Goal: Task Accomplishment & Management: Manage account settings

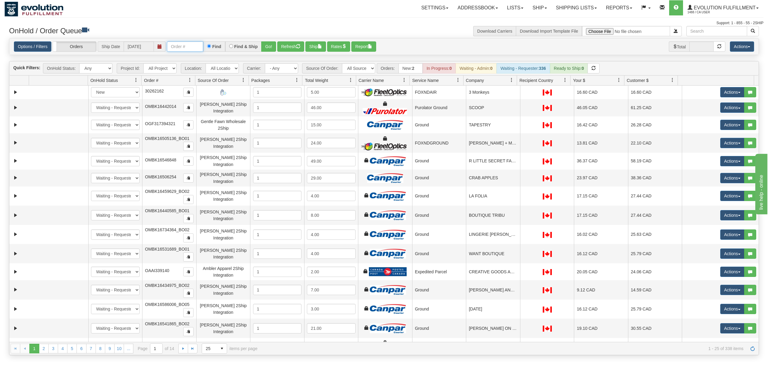
click at [189, 43] on input "text" at bounding box center [185, 46] width 36 height 10
click at [273, 47] on button "Go!" at bounding box center [268, 46] width 15 height 10
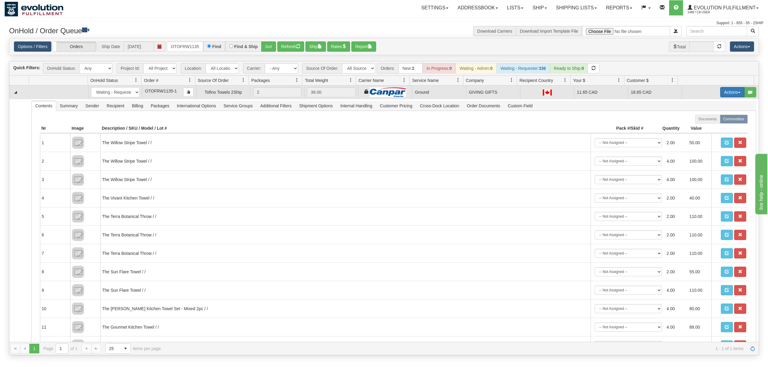
click at [724, 94] on button "Actions" at bounding box center [732, 92] width 24 height 10
click at [702, 129] on span "Ship" at bounding box center [708, 127] width 13 height 5
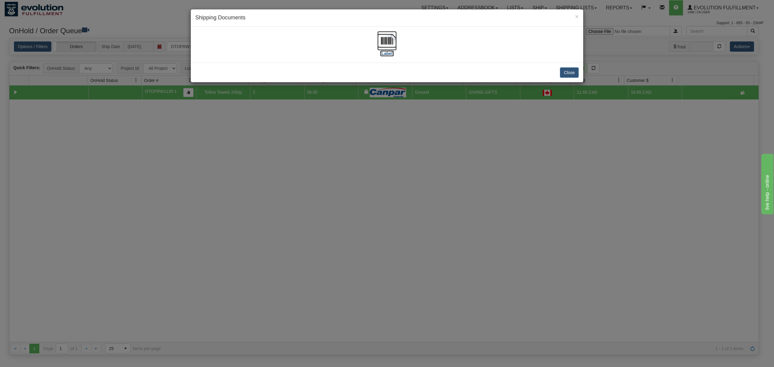
click at [391, 41] on img at bounding box center [386, 40] width 19 height 19
click at [382, 38] on img at bounding box center [386, 40] width 19 height 19
click at [573, 72] on button "Close" at bounding box center [569, 72] width 19 height 10
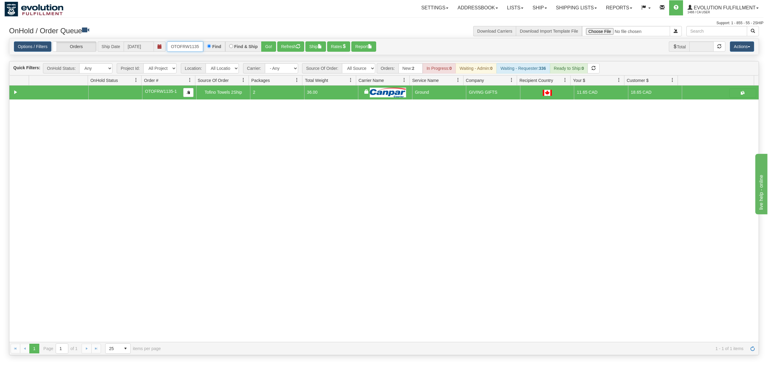
click at [178, 50] on input "OTOFRW1135-1" at bounding box center [185, 46] width 36 height 10
click at [263, 50] on button "Go!" at bounding box center [268, 46] width 15 height 10
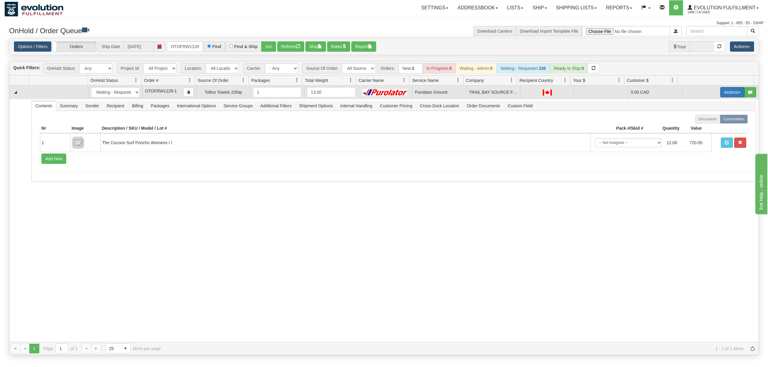
click at [729, 94] on button "Actions" at bounding box center [732, 92] width 24 height 10
click at [702, 130] on span "Ship" at bounding box center [708, 127] width 13 height 5
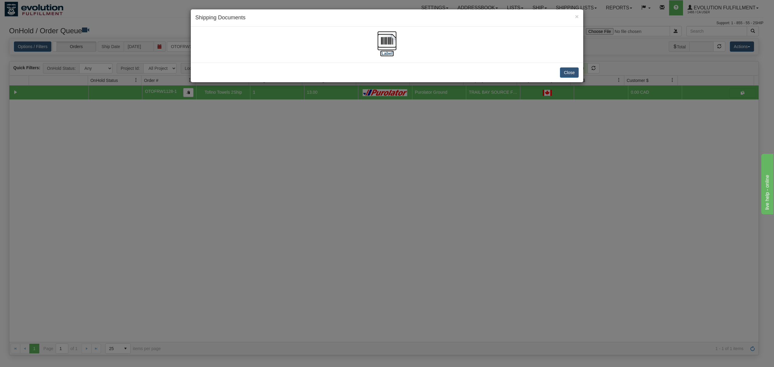
click at [384, 41] on img at bounding box center [386, 40] width 19 height 19
click at [386, 44] on img at bounding box center [386, 40] width 19 height 19
click at [569, 70] on button "Close" at bounding box center [569, 72] width 19 height 10
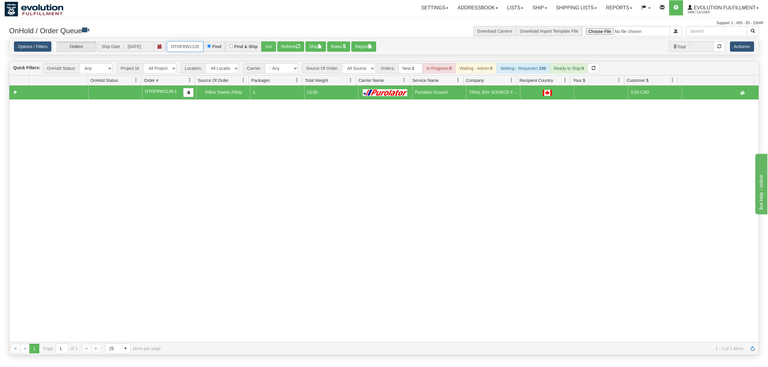
click at [200, 48] on input "OTOFRW1128-1" at bounding box center [185, 46] width 36 height 10
click at [276, 48] on button "Go!" at bounding box center [268, 46] width 15 height 10
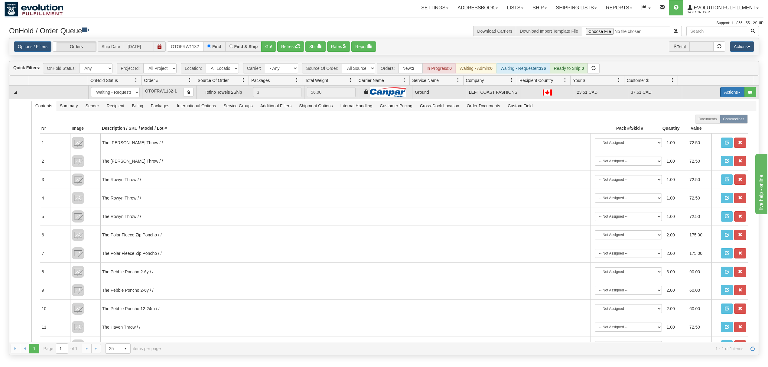
click at [720, 96] on button "Actions" at bounding box center [732, 92] width 24 height 10
click at [701, 126] on link "Ship" at bounding box center [720, 127] width 48 height 8
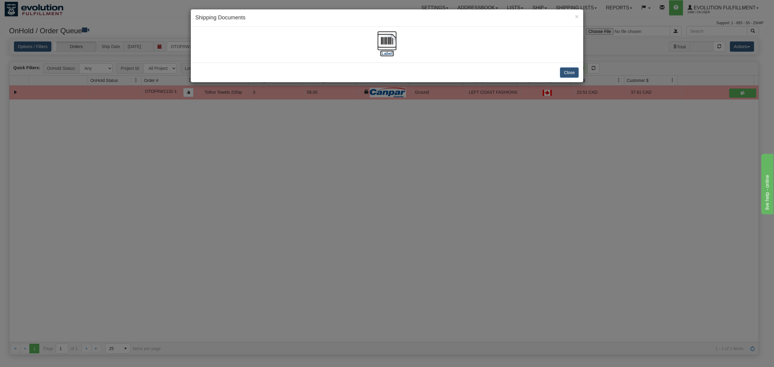
click at [388, 40] on img at bounding box center [386, 40] width 19 height 19
click at [569, 73] on button "Close" at bounding box center [569, 72] width 19 height 10
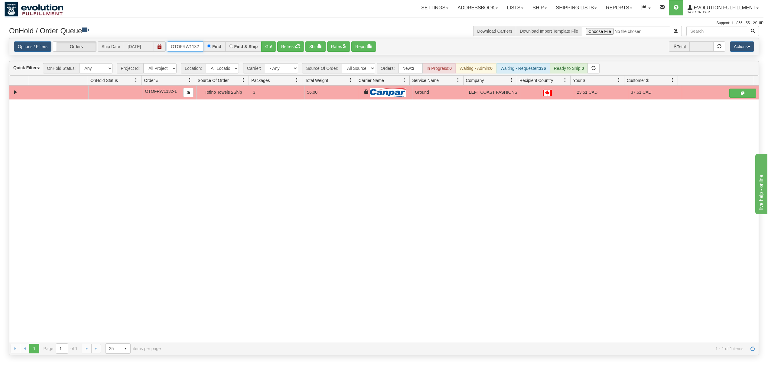
click at [182, 45] on input "OTOFRW1132-1" at bounding box center [185, 46] width 36 height 10
click at [267, 48] on button "Go!" at bounding box center [268, 46] width 15 height 10
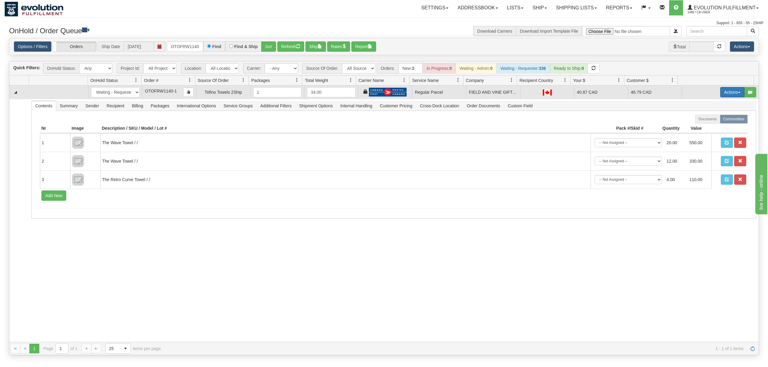
click at [720, 90] on button "Actions" at bounding box center [732, 92] width 24 height 10
click at [708, 118] on link "Rate All Services" at bounding box center [720, 120] width 48 height 8
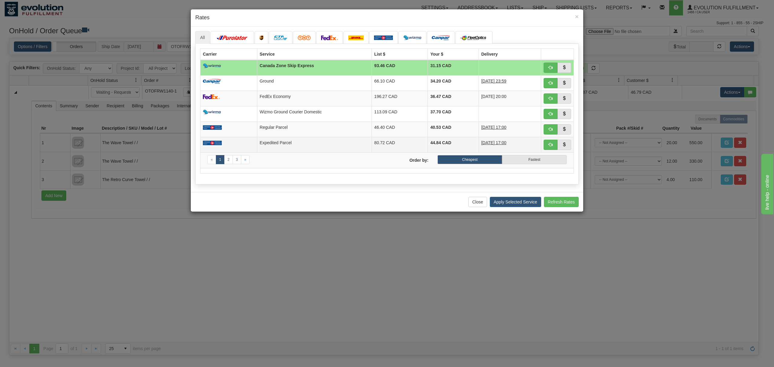
click at [325, 147] on td "Expedited Parcel" at bounding box center [314, 144] width 115 height 15
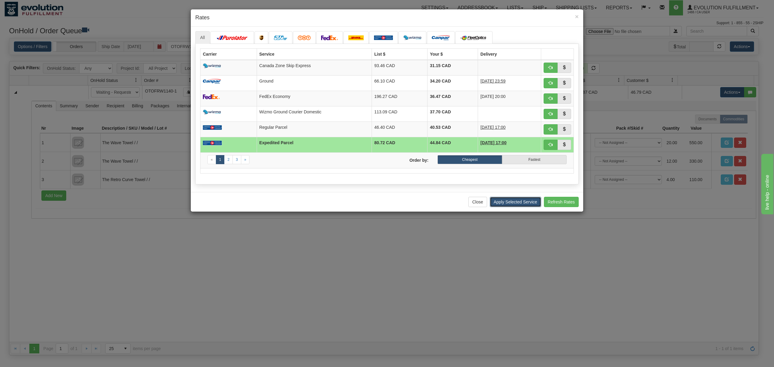
click at [522, 205] on button "Apply Selected Service" at bounding box center [515, 202] width 51 height 10
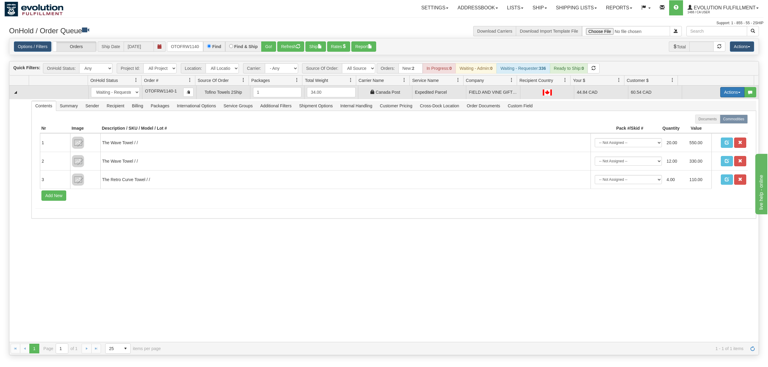
click at [720, 91] on button "Actions" at bounding box center [732, 92] width 24 height 10
click at [702, 130] on span "Ship" at bounding box center [708, 127] width 13 height 5
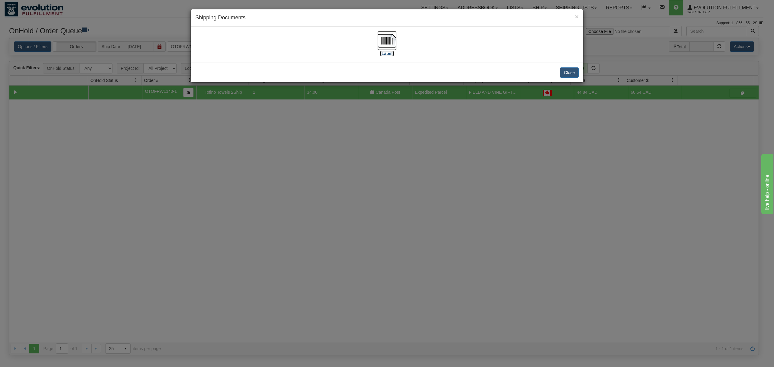
click at [386, 42] on img at bounding box center [386, 40] width 19 height 19
click at [566, 74] on button "Close" at bounding box center [569, 72] width 19 height 10
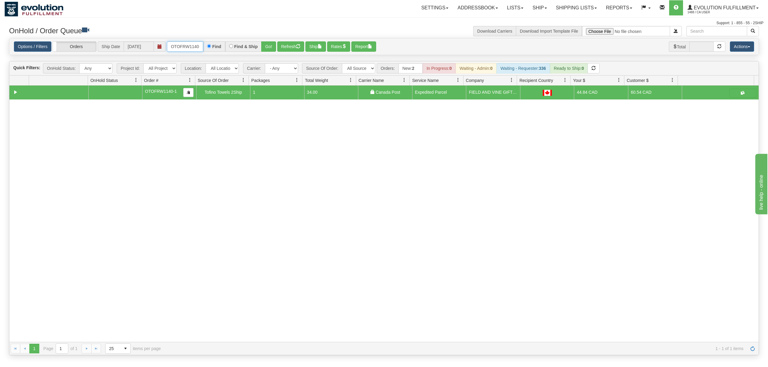
click at [188, 42] on input "OTOFRW1140-1" at bounding box center [185, 46] width 36 height 10
click at [270, 46] on button "Go!" at bounding box center [268, 46] width 15 height 10
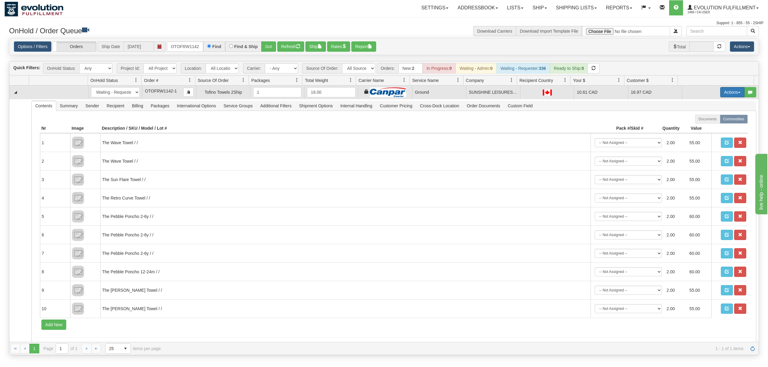
click at [724, 91] on button "Actions" at bounding box center [732, 92] width 24 height 10
click at [708, 128] on link "Ship" at bounding box center [720, 127] width 48 height 8
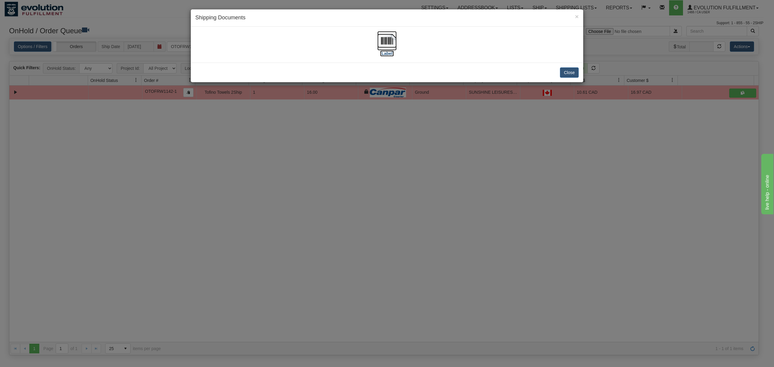
click at [384, 38] on img at bounding box center [386, 40] width 19 height 19
click at [572, 78] on div "Close" at bounding box center [387, 73] width 393 height 20
drag, startPoint x: 569, startPoint y: 71, endPoint x: 335, endPoint y: 53, distance: 234.5
click at [569, 71] on button "Close" at bounding box center [569, 72] width 19 height 10
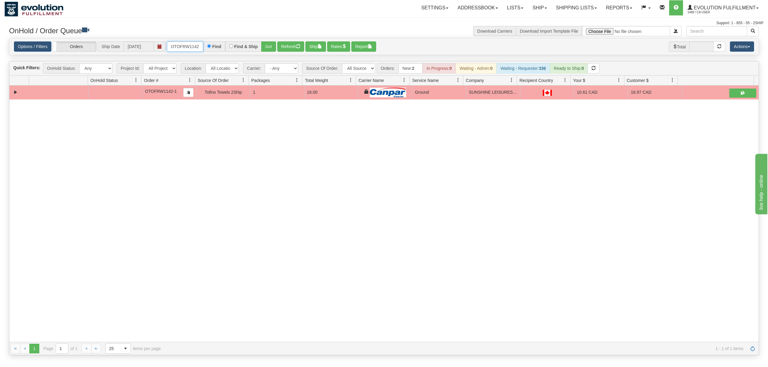
click at [186, 51] on input "OTOFRW1142-1" at bounding box center [185, 46] width 36 height 10
type input "OGF318302387"
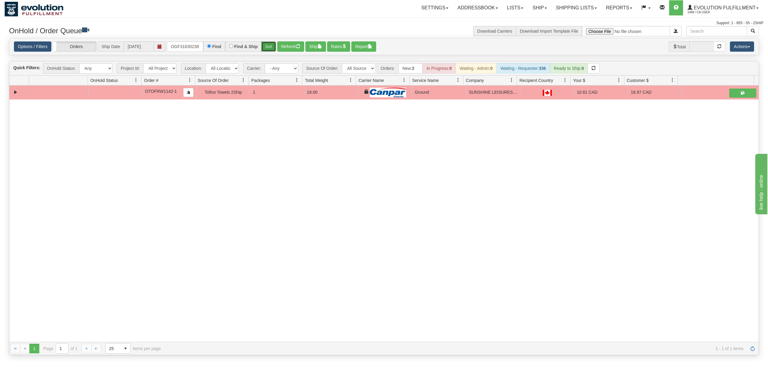
click at [266, 50] on button "Go!" at bounding box center [268, 46] width 15 height 10
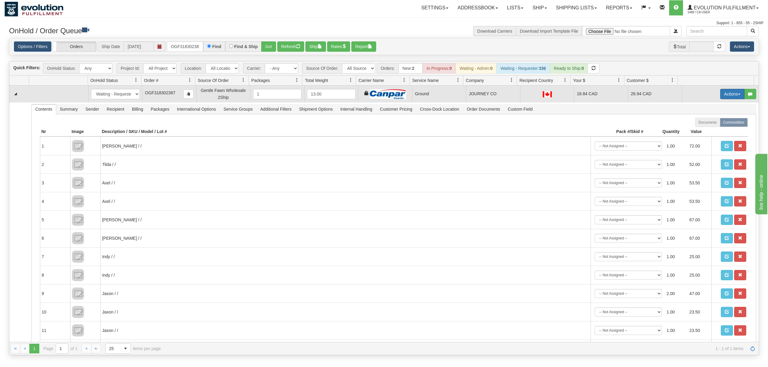
click at [724, 94] on button "Actions" at bounding box center [732, 94] width 24 height 10
click at [725, 95] on button "Actions" at bounding box center [732, 94] width 24 height 10
click at [720, 91] on button "Actions" at bounding box center [732, 94] width 24 height 10
click at [702, 128] on span "Ship" at bounding box center [708, 129] width 13 height 5
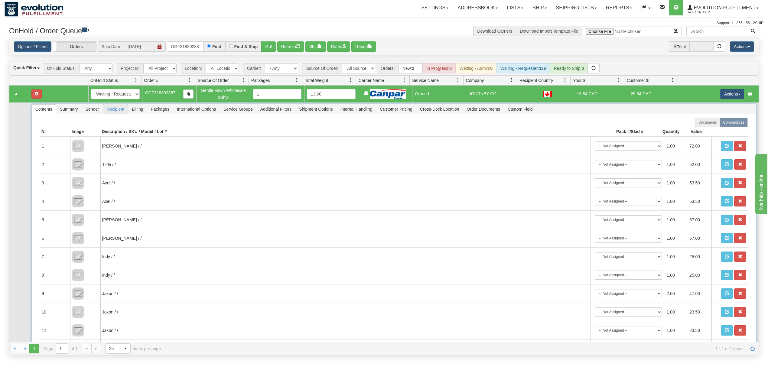
click at [117, 108] on span "Recipient" at bounding box center [115, 109] width 25 height 10
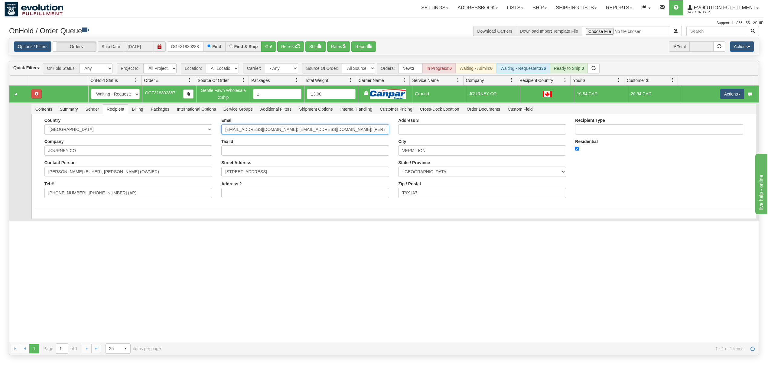
scroll to position [0, 4]
drag, startPoint x: 270, startPoint y: 130, endPoint x: 428, endPoint y: 131, distance: 157.9
click at [428, 131] on div "Country [GEOGRAPHIC_DATA] [GEOGRAPHIC_DATA] [GEOGRAPHIC_DATA] [GEOGRAPHIC_DATA]…" at bounding box center [393, 160] width 717 height 85
type input "[EMAIL_ADDRESS][DOMAIN_NAME]"
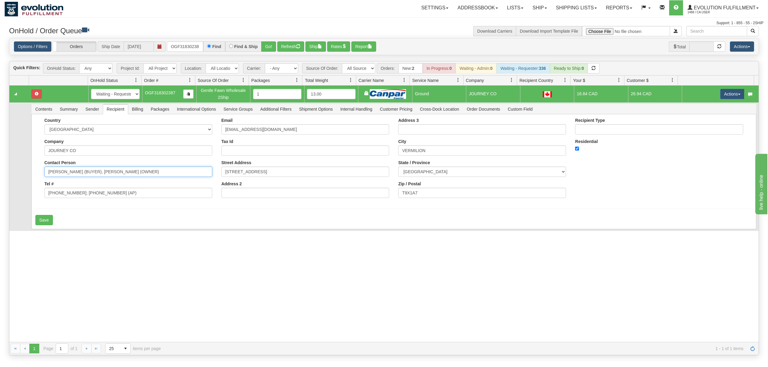
drag, startPoint x: 187, startPoint y: 171, endPoint x: 96, endPoint y: 180, distance: 91.4
click at [96, 180] on div "Country [GEOGRAPHIC_DATA] [GEOGRAPHIC_DATA] [GEOGRAPHIC_DATA] [GEOGRAPHIC_DATA]…" at bounding box center [128, 160] width 177 height 85
type input "[PERSON_NAME]"
drag, startPoint x: 57, startPoint y: 244, endPoint x: 65, endPoint y: 243, distance: 7.7
click at [60, 244] on div "31515664 EVOLUTION V3 90810267 90810268 New In Progress Waiting - Admin Waiting…" at bounding box center [383, 214] width 749 height 256
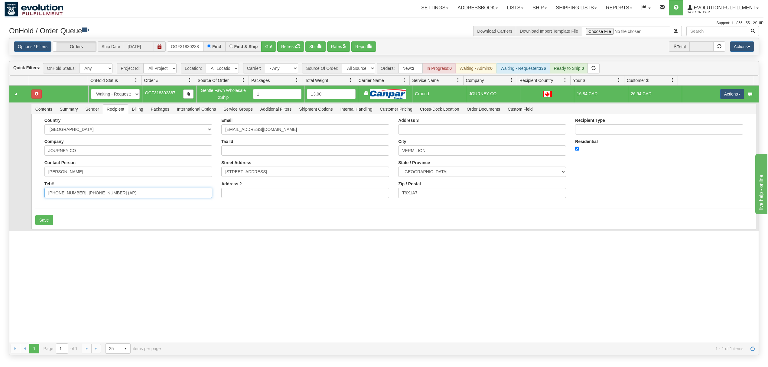
drag, startPoint x: 123, startPoint y: 194, endPoint x: 74, endPoint y: 207, distance: 50.1
click at [74, 207] on form "Country [GEOGRAPHIC_DATA] [GEOGRAPHIC_DATA] [GEOGRAPHIC_DATA] [GEOGRAPHIC_DATA]…" at bounding box center [393, 171] width 717 height 107
type input "[PHONE_NUMBER]"
click at [50, 219] on button "Save" at bounding box center [44, 220] width 18 height 10
click at [727, 97] on button "Actions" at bounding box center [732, 94] width 24 height 10
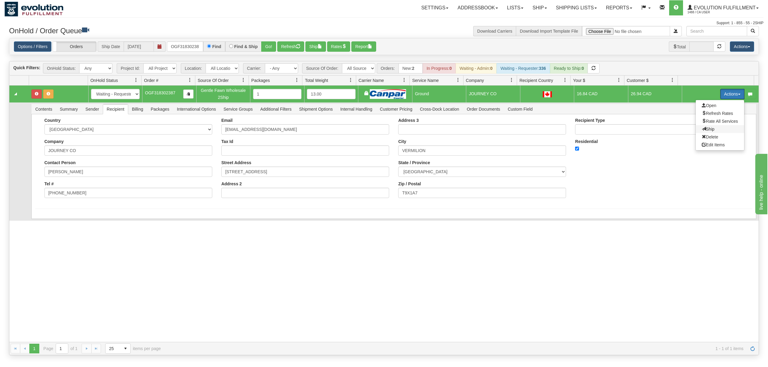
click at [702, 131] on span "Ship" at bounding box center [708, 129] width 13 height 5
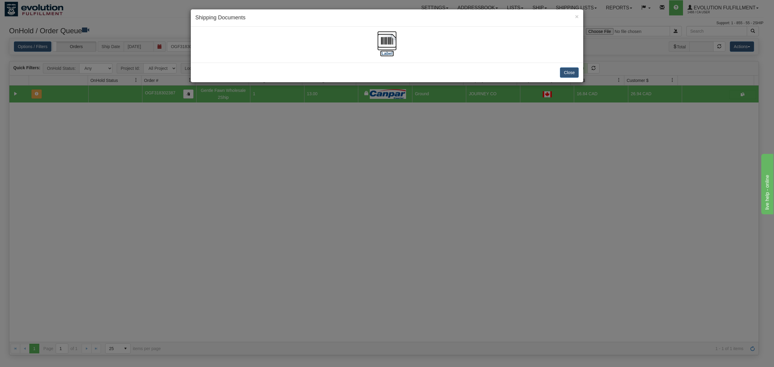
click at [386, 40] on img at bounding box center [386, 40] width 19 height 19
click at [573, 72] on button "Close" at bounding box center [569, 72] width 19 height 10
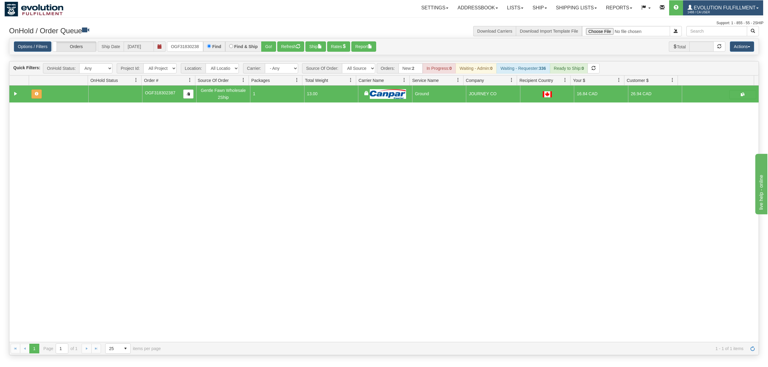
click at [721, 15] on span "1488 / CA User" at bounding box center [710, 12] width 45 height 6
click at [598, 170] on div "31515664 EVOLUTION V3 90810267 90810268 OGF318302387 Gentle Fawn Wholesale 2Shi…" at bounding box center [383, 214] width 749 height 256
click at [191, 50] on input "OGF318302387" at bounding box center [185, 46] width 36 height 10
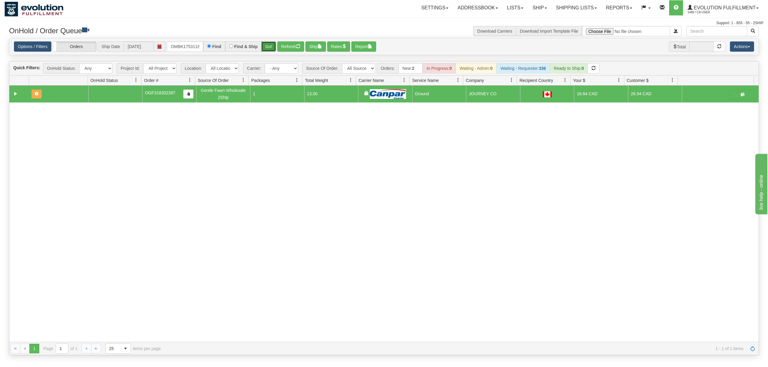
click at [269, 45] on button "Go!" at bounding box center [268, 46] width 15 height 10
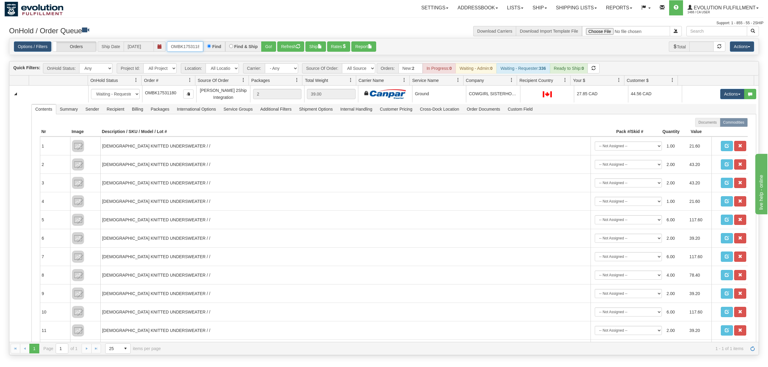
click at [187, 44] on input "OMBK17531180" at bounding box center [185, 46] width 36 height 10
click at [276, 50] on button "Go!" at bounding box center [268, 46] width 15 height 10
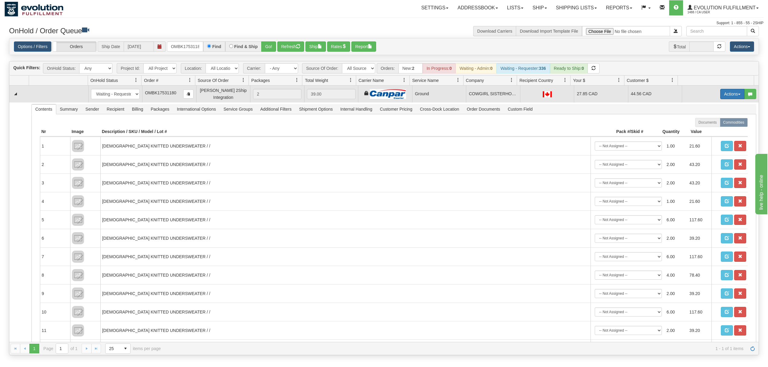
click at [728, 98] on button "Actions" at bounding box center [732, 94] width 24 height 10
click at [702, 130] on span "Ship" at bounding box center [708, 129] width 13 height 5
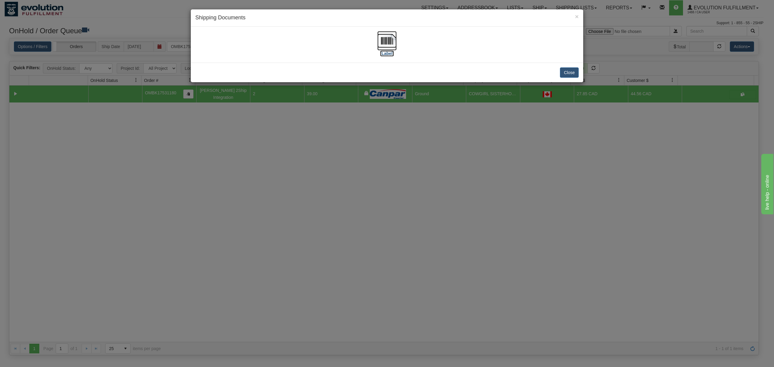
click at [386, 37] on img at bounding box center [386, 40] width 19 height 19
click at [572, 70] on button "Close" at bounding box center [569, 72] width 19 height 10
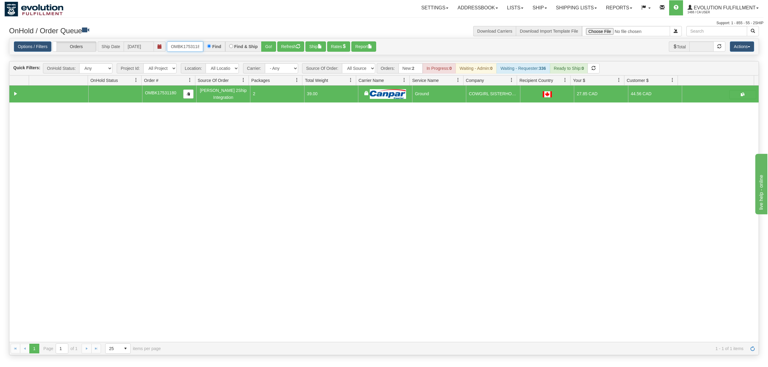
click at [183, 47] on input "OMBK17531180" at bounding box center [185, 46] width 36 height 10
click at [269, 46] on button "Go!" at bounding box center [268, 46] width 15 height 10
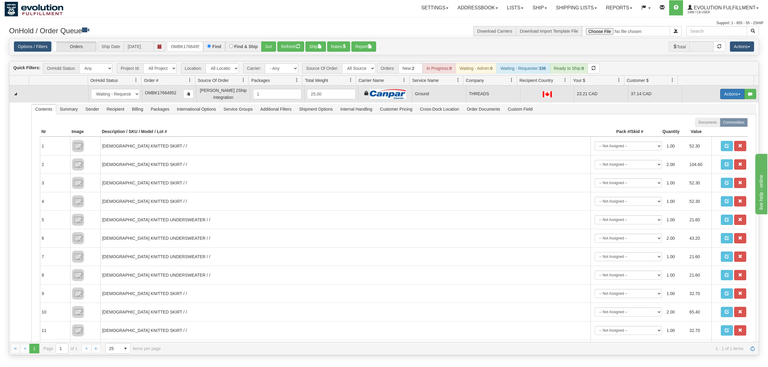
click at [722, 92] on button "Actions" at bounding box center [732, 94] width 24 height 10
click at [702, 131] on span "Ship" at bounding box center [708, 129] width 13 height 5
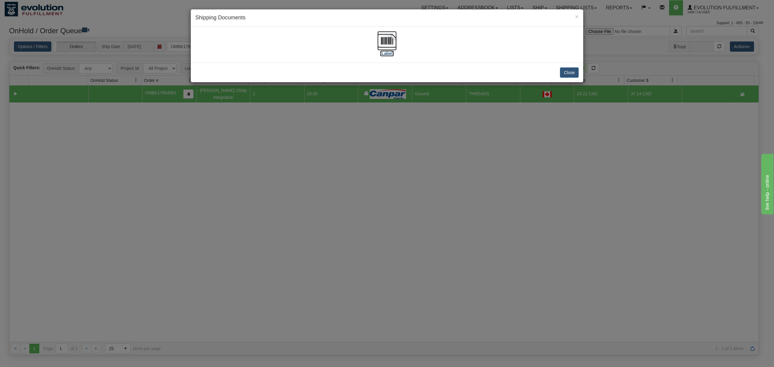
click at [391, 38] on img at bounding box center [386, 40] width 19 height 19
click at [564, 68] on button "Close" at bounding box center [569, 72] width 19 height 10
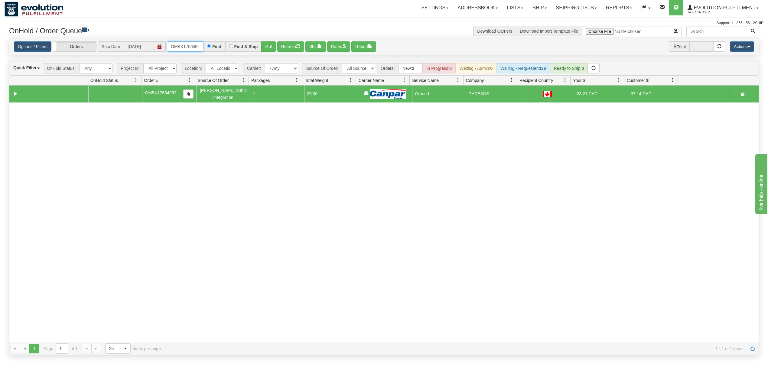
click at [184, 44] on input "OMBK17664952" at bounding box center [185, 46] width 36 height 10
drag, startPoint x: 264, startPoint y: 42, endPoint x: 295, endPoint y: 37, distance: 31.8
click at [264, 42] on button "Go!" at bounding box center [268, 46] width 15 height 10
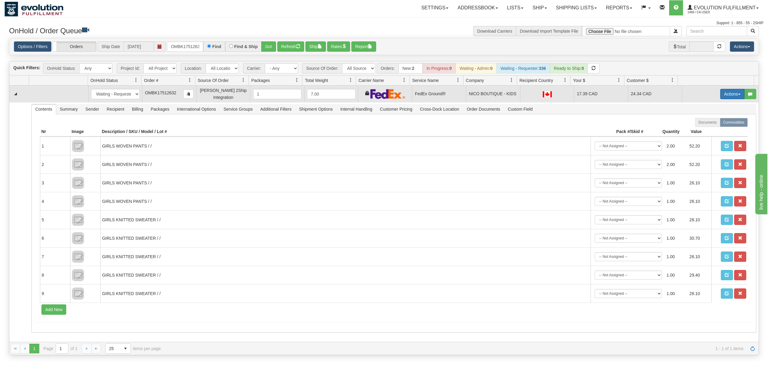
click at [722, 97] on button "Actions" at bounding box center [732, 94] width 24 height 10
click at [706, 129] on span "Ship" at bounding box center [708, 129] width 13 height 5
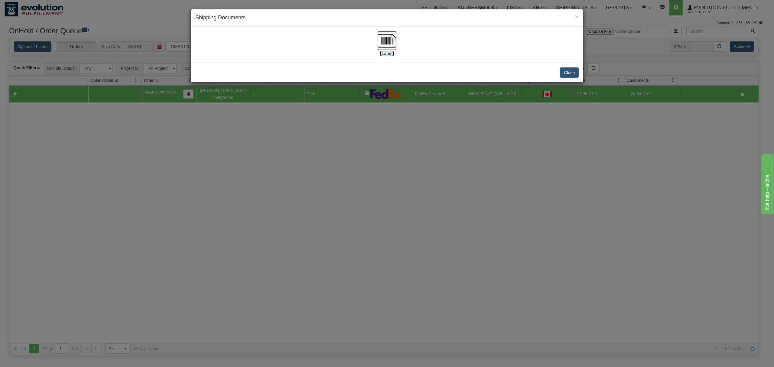
click at [390, 38] on img at bounding box center [386, 40] width 19 height 19
click at [569, 73] on button "Close" at bounding box center [569, 72] width 19 height 10
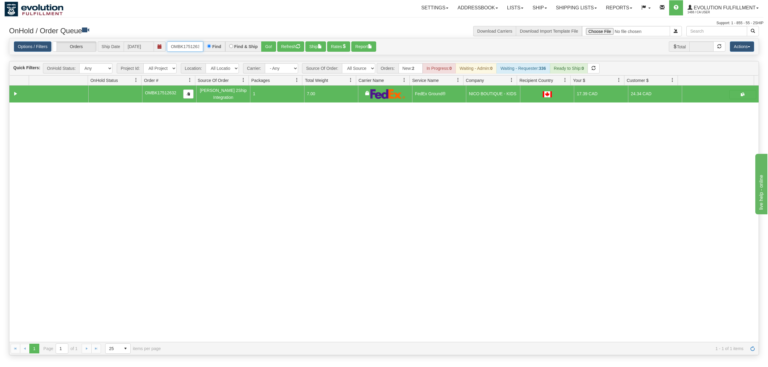
click at [181, 45] on input "OMBK17512632" at bounding box center [185, 46] width 36 height 10
click at [182, 45] on input "OMBK17512632" at bounding box center [185, 46] width 36 height 10
click at [270, 48] on button "Go!" at bounding box center [268, 46] width 15 height 10
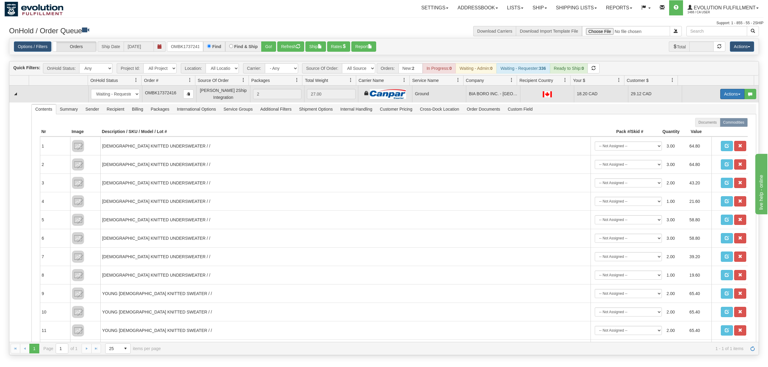
click at [722, 95] on button "Actions" at bounding box center [732, 94] width 24 height 10
click at [702, 130] on span "Ship" at bounding box center [708, 129] width 13 height 5
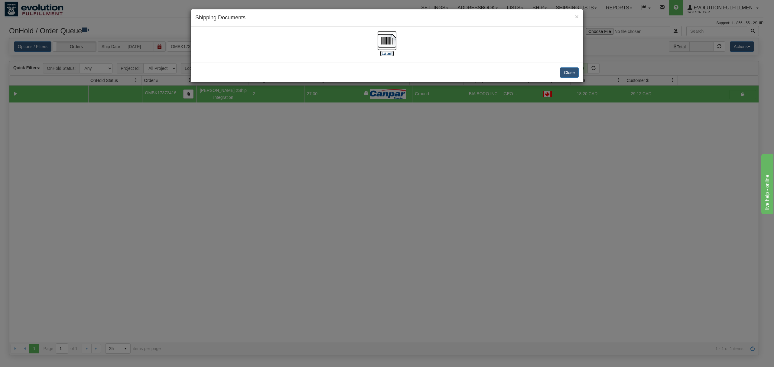
click at [384, 44] on img at bounding box center [386, 40] width 19 height 19
click at [566, 74] on button "Close" at bounding box center [569, 72] width 19 height 10
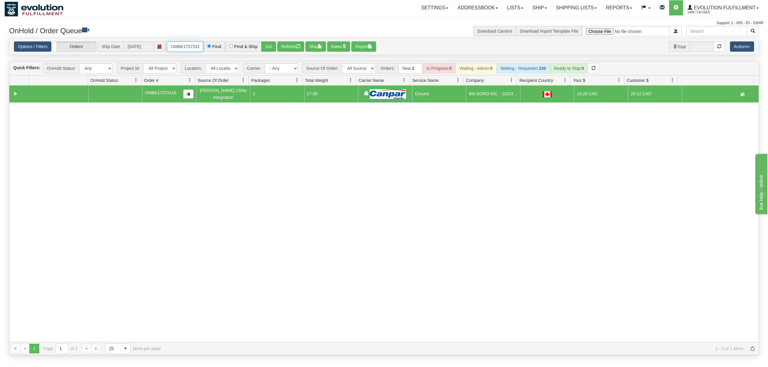
click at [183, 48] on input "OMBK17372416" at bounding box center [185, 46] width 36 height 10
click at [269, 45] on button "Go!" at bounding box center [268, 46] width 15 height 10
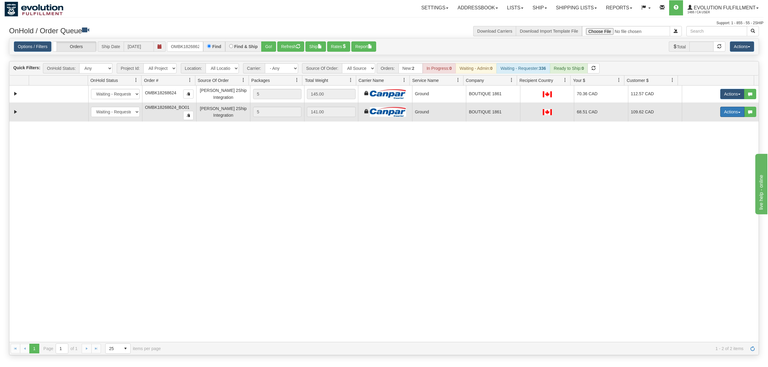
click at [726, 116] on button "Actions" at bounding box center [732, 112] width 24 height 10
click at [702, 155] on span at bounding box center [704, 154] width 4 height 4
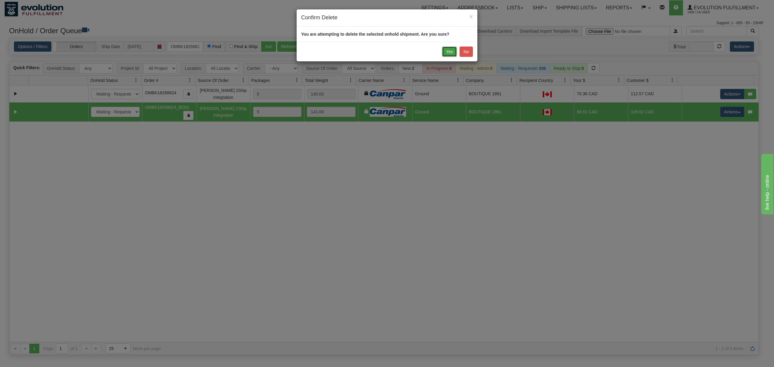
click at [448, 52] on button "Yes" at bounding box center [449, 52] width 15 height 10
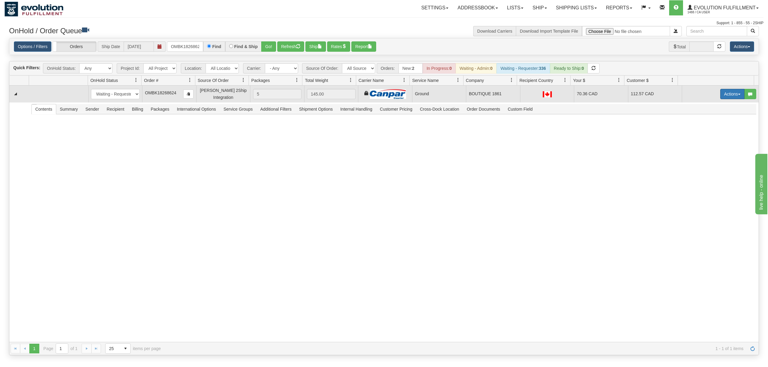
drag, startPoint x: 710, startPoint y: 98, endPoint x: 714, endPoint y: 98, distance: 4.2
click at [711, 98] on td "Actions Open Refresh Rates Rate All Services Ship Delete Edit Items" at bounding box center [720, 94] width 77 height 17
click at [720, 98] on button "Actions" at bounding box center [732, 94] width 24 height 10
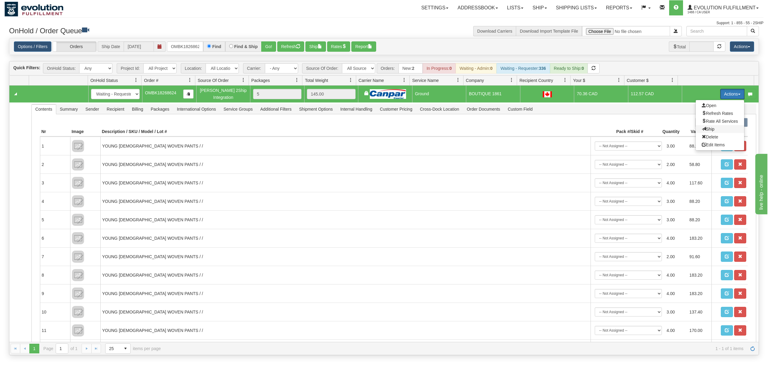
click at [702, 129] on span "Ship" at bounding box center [708, 129] width 13 height 5
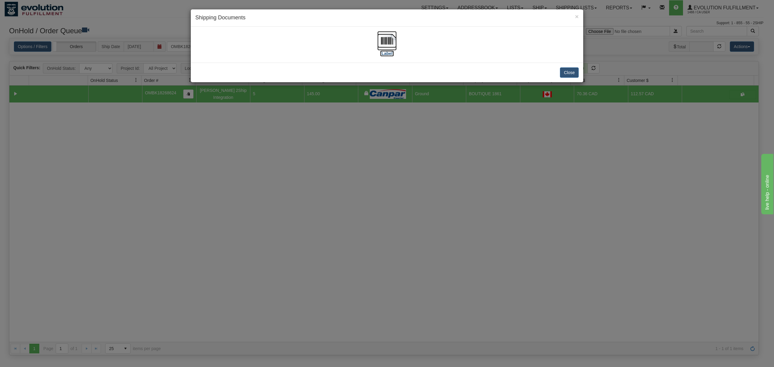
click at [380, 42] on img at bounding box center [386, 40] width 19 height 19
click at [569, 70] on button "Close" at bounding box center [569, 72] width 19 height 10
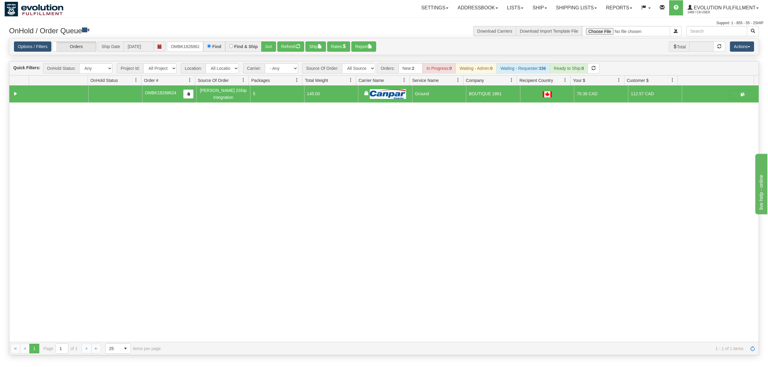
click at [190, 41] on div "Options / Filters Group Shipments Orders Ship Date [DATE] OMBK18268624 Find Fin…" at bounding box center [383, 46] width 749 height 16
click at [189, 42] on input "OMBK18268624" at bounding box center [185, 46] width 36 height 10
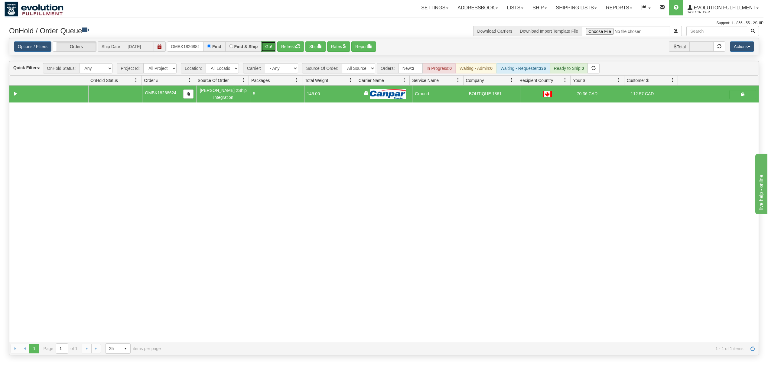
click at [270, 44] on button "Go!" at bounding box center [268, 46] width 15 height 10
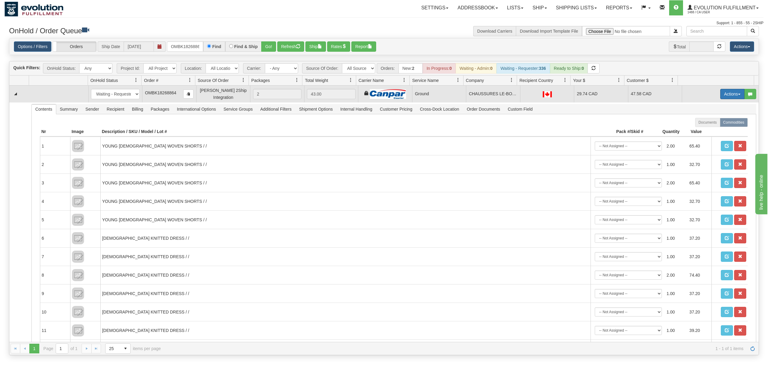
click at [725, 98] on button "Actions" at bounding box center [732, 94] width 24 height 10
click at [702, 129] on span "Ship" at bounding box center [708, 129] width 13 height 5
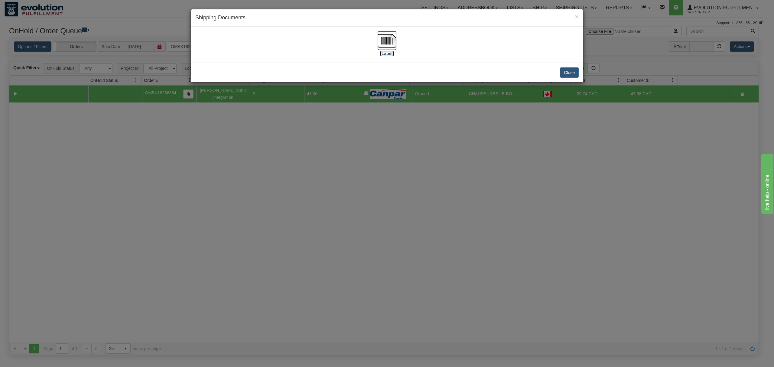
click at [390, 40] on img at bounding box center [386, 40] width 19 height 19
click at [569, 73] on button "Close" at bounding box center [569, 72] width 19 height 10
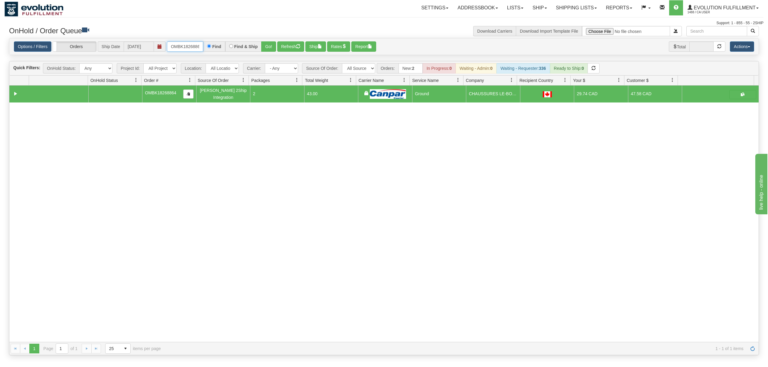
click at [183, 48] on input "OMBK18268864" at bounding box center [185, 46] width 36 height 10
click at [274, 45] on button "Go!" at bounding box center [268, 46] width 15 height 10
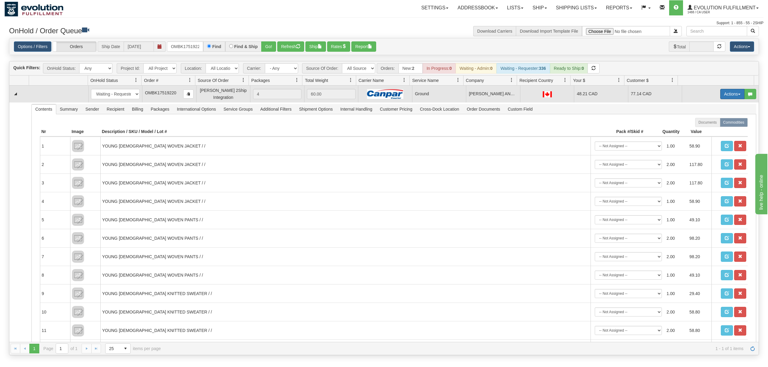
click at [726, 98] on button "Actions" at bounding box center [732, 94] width 24 height 10
click at [701, 127] on link "Ship" at bounding box center [720, 129] width 48 height 8
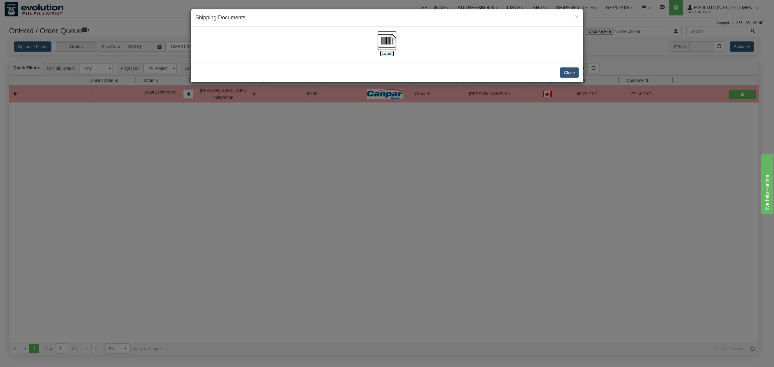
click at [385, 39] on img at bounding box center [386, 40] width 19 height 19
click at [570, 74] on button "Close" at bounding box center [569, 72] width 19 height 10
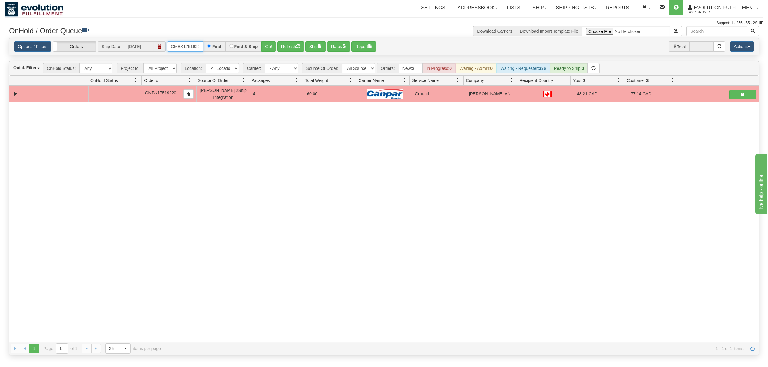
click at [194, 46] on input "OMBK17519220" at bounding box center [185, 46] width 36 height 10
click at [264, 47] on button "Go!" at bounding box center [268, 46] width 15 height 10
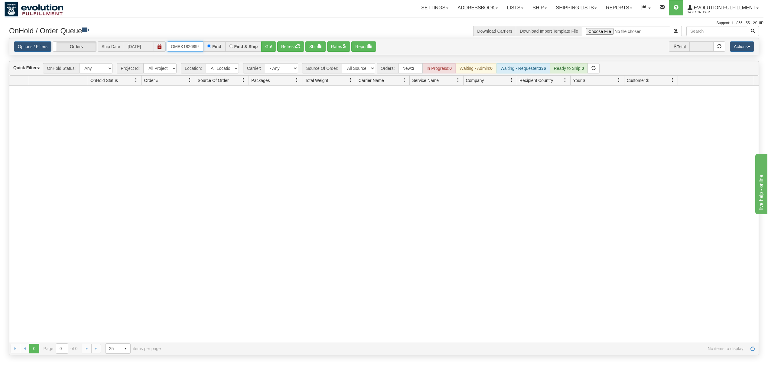
click at [195, 50] on input "OMBK18268999 BO01" at bounding box center [185, 46] width 36 height 10
click at [268, 46] on button "Go!" at bounding box center [268, 46] width 15 height 10
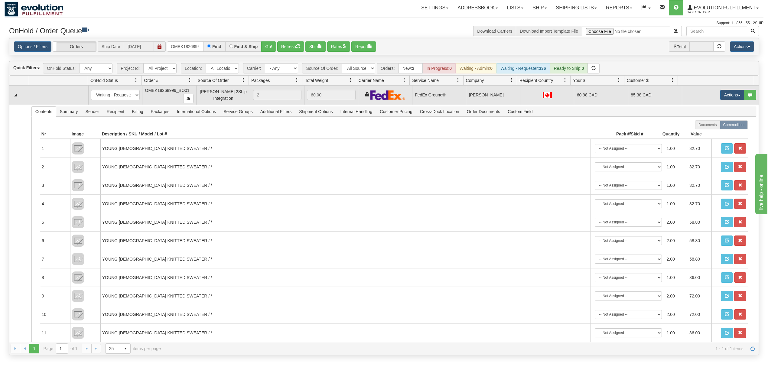
click at [720, 91] on td "Actions Open Refresh Rates Rate All Services Ship Delete Edit Items" at bounding box center [720, 95] width 77 height 19
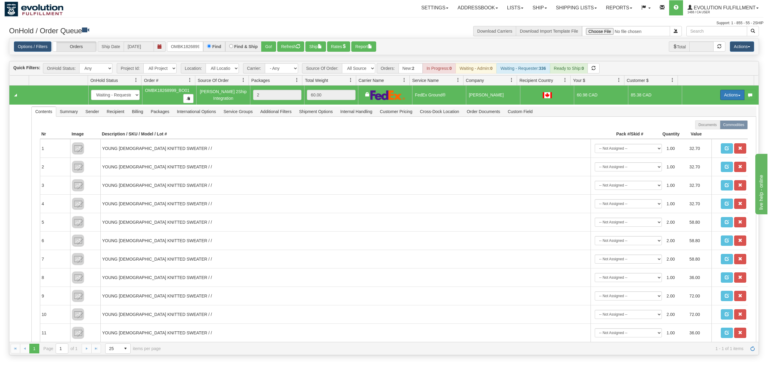
click at [720, 96] on button "Actions" at bounding box center [732, 95] width 24 height 10
click at [702, 129] on span "Ship" at bounding box center [708, 130] width 13 height 5
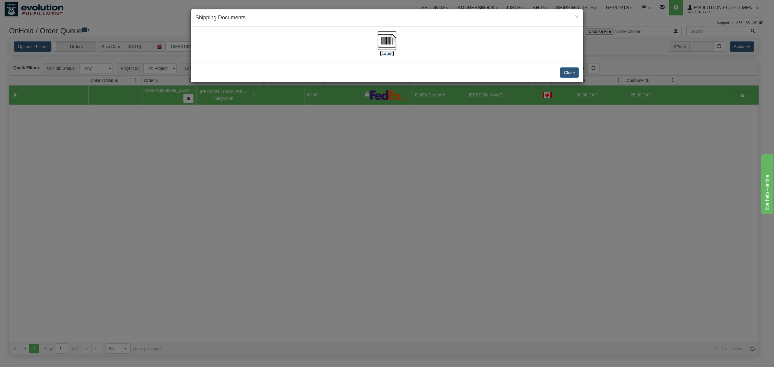
click at [390, 40] on img at bounding box center [386, 40] width 19 height 19
click at [568, 70] on button "Close" at bounding box center [569, 72] width 19 height 10
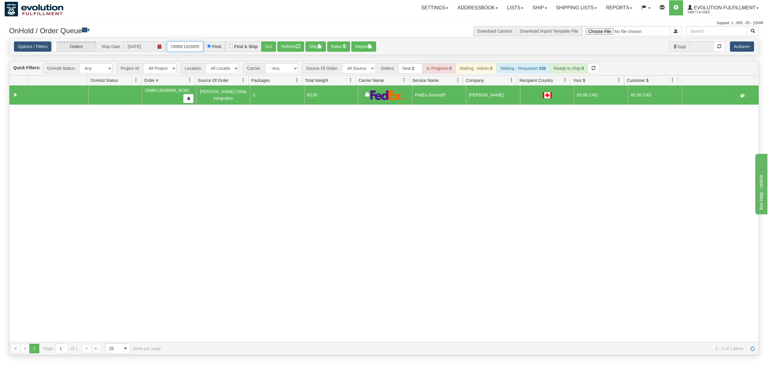
click at [181, 45] on input "OMBK18268999_BO01" at bounding box center [185, 46] width 36 height 10
drag, startPoint x: 182, startPoint y: 45, endPoint x: 194, endPoint y: 47, distance: 12.5
click at [182, 45] on input "OMBK18268999_BO01" at bounding box center [185, 46] width 36 height 10
click at [181, 45] on input "OMBK17592158 BO01" at bounding box center [185, 46] width 36 height 10
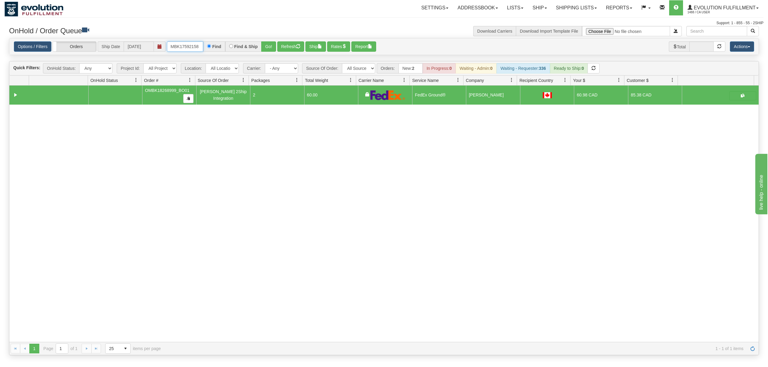
scroll to position [0, 8]
click at [271, 46] on button "Go!" at bounding box center [268, 46] width 15 height 10
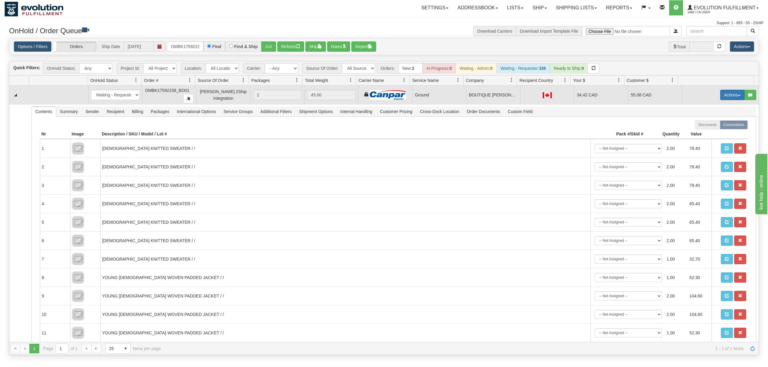
click at [723, 97] on button "Actions" at bounding box center [732, 95] width 24 height 10
click at [702, 130] on span "Ship" at bounding box center [708, 130] width 13 height 5
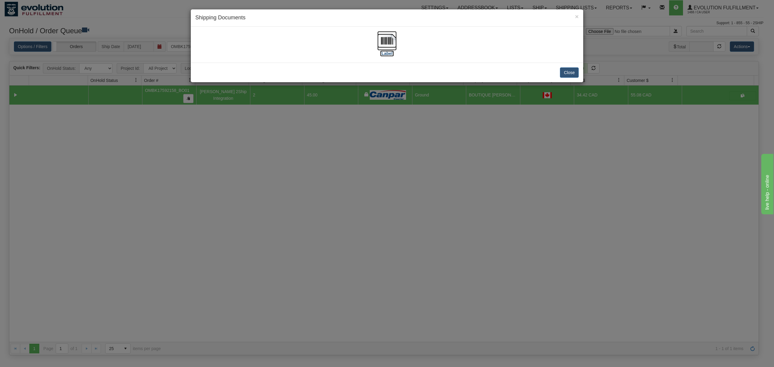
click at [379, 43] on img at bounding box center [386, 40] width 19 height 19
click at [563, 76] on button "Close" at bounding box center [569, 72] width 19 height 10
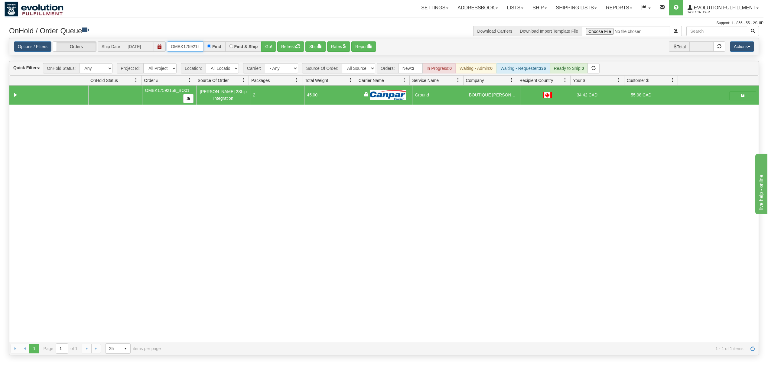
click at [176, 42] on input "OMBK17592158_BO01" at bounding box center [185, 46] width 36 height 10
click at [178, 42] on input "OMBK17592158_BO01" at bounding box center [185, 46] width 36 height 10
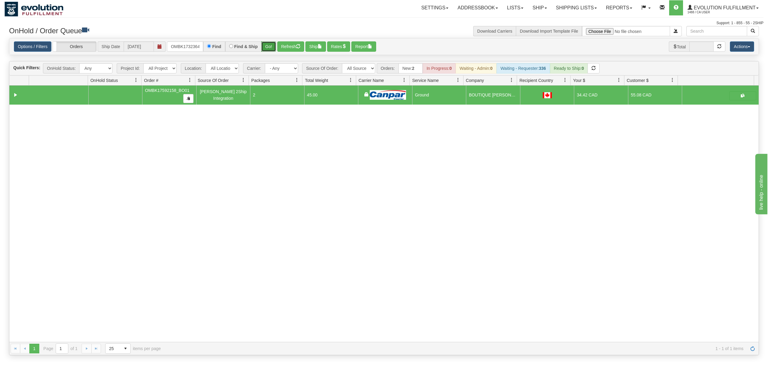
click at [271, 42] on button "Go!" at bounding box center [268, 46] width 15 height 10
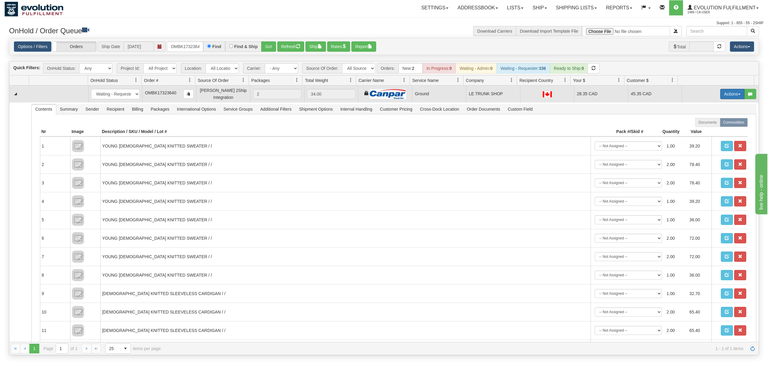
click at [720, 93] on button "Actions" at bounding box center [732, 94] width 24 height 10
click at [702, 132] on span "Ship" at bounding box center [708, 129] width 13 height 5
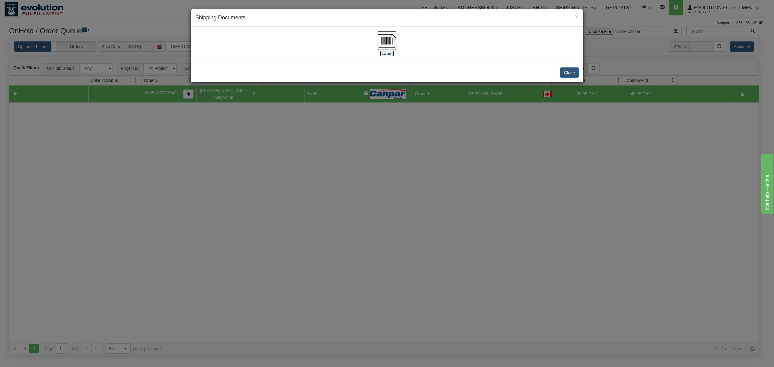
click at [393, 37] on img at bounding box center [386, 40] width 19 height 19
click at [570, 75] on button "Close" at bounding box center [569, 72] width 19 height 10
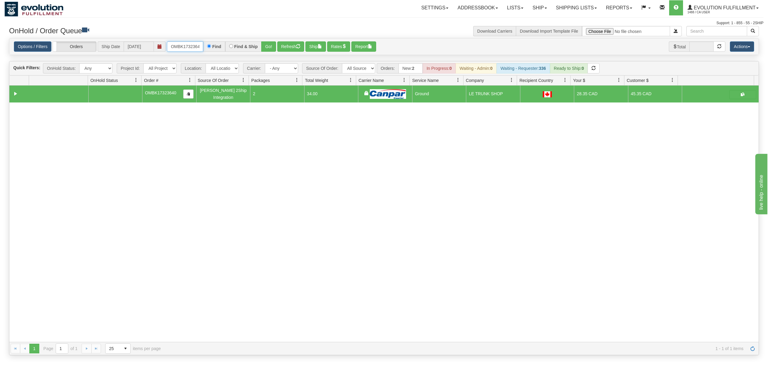
click at [191, 45] on input "OMBK17323640" at bounding box center [185, 46] width 36 height 10
click at [266, 45] on button "Go!" at bounding box center [268, 46] width 15 height 10
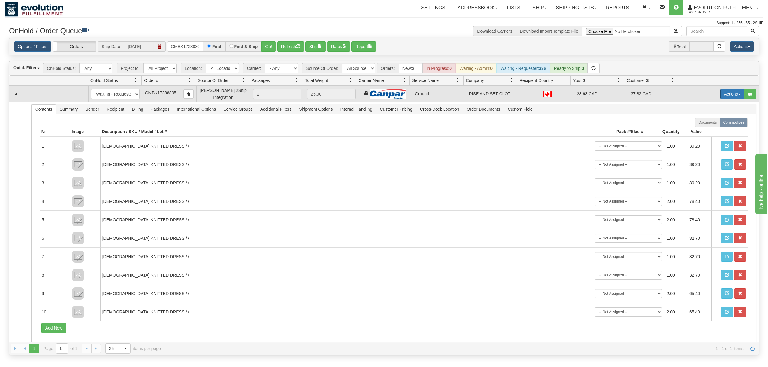
click at [730, 96] on button "Actions" at bounding box center [732, 94] width 24 height 10
click at [702, 131] on span "Ship" at bounding box center [708, 129] width 13 height 5
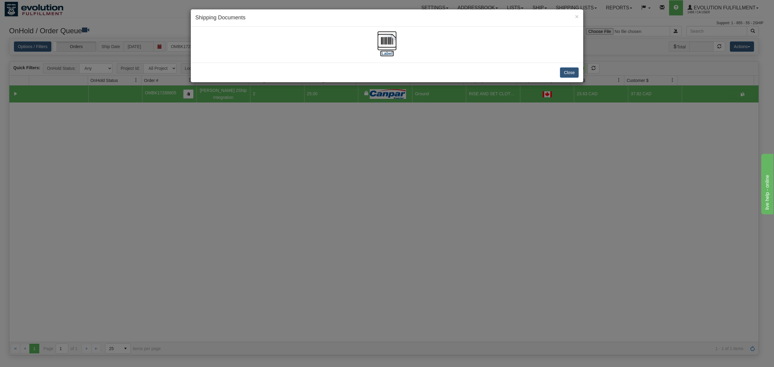
click at [394, 40] on img at bounding box center [386, 40] width 19 height 19
click at [575, 69] on button "Close" at bounding box center [569, 72] width 19 height 10
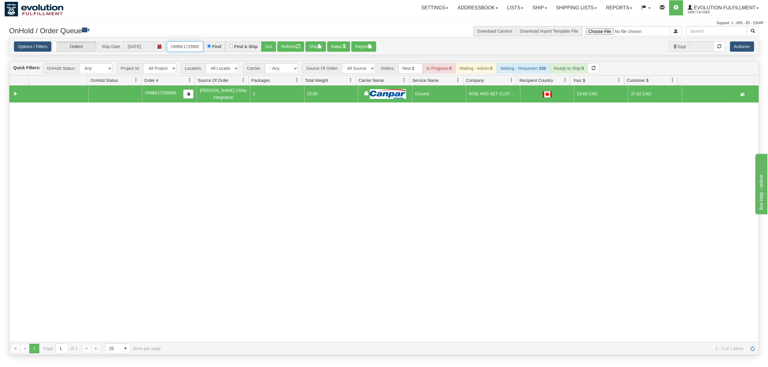
click at [186, 47] on input "OMBK17288805" at bounding box center [185, 46] width 36 height 10
type input "OMBK17534261"
click at [269, 39] on div "Options / Filters Group Shipments Orders Ship Date [DATE] OMBK17534261 Find Fin…" at bounding box center [383, 46] width 749 height 16
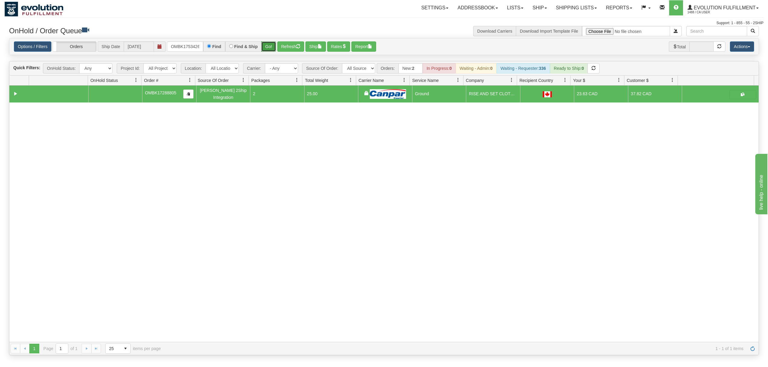
click at [270, 47] on button "Go!" at bounding box center [268, 46] width 15 height 10
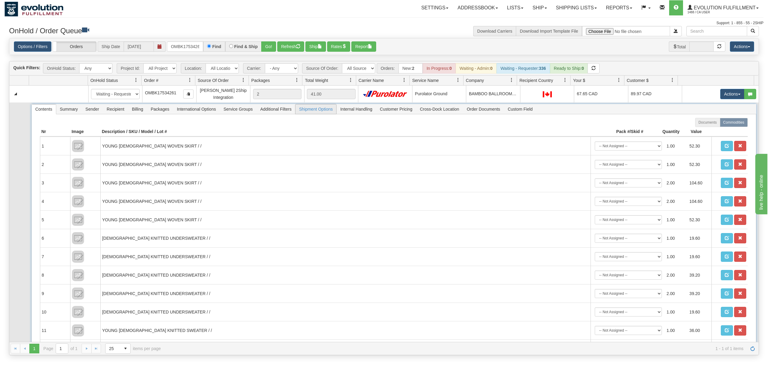
click at [326, 112] on span "Shipment Options" at bounding box center [315, 109] width 41 height 10
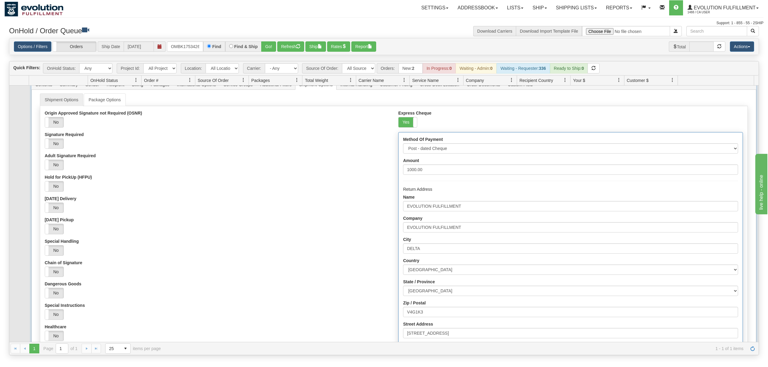
scroll to position [80, 0]
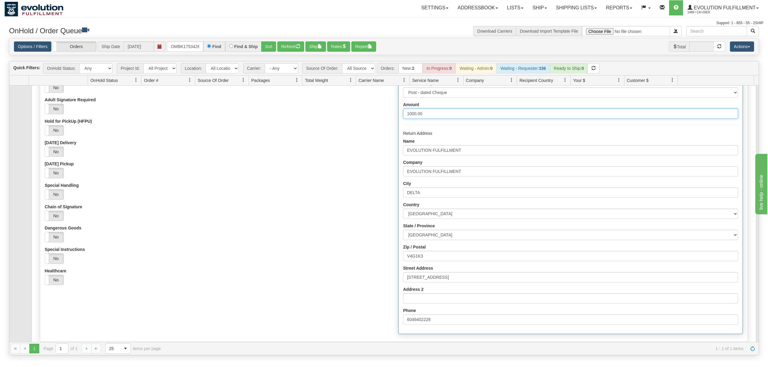
drag, startPoint x: 430, startPoint y: 114, endPoint x: 365, endPoint y: 120, distance: 65.0
click at [365, 120] on div "Origin Approved Signature not Required (OSNR) Yes No Signature Required Yes No …" at bounding box center [393, 196] width 707 height 282
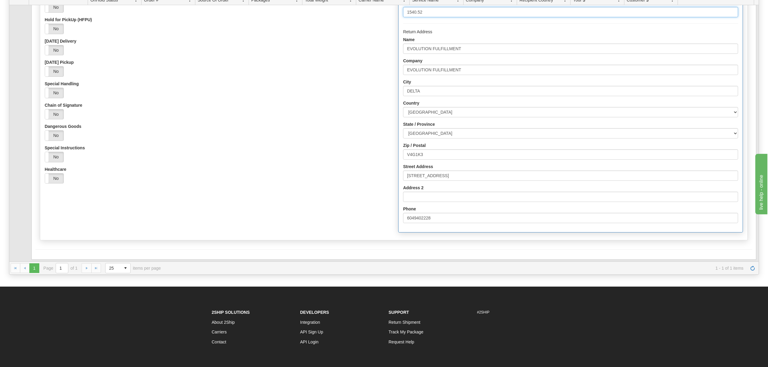
type input "1540.52"
click at [152, 243] on div "Shipment Options Package Options Origin Approved Signature not Required (OSNR) …" at bounding box center [393, 90] width 717 height 308
click at [44, 259] on button "Save" at bounding box center [44, 260] width 18 height 10
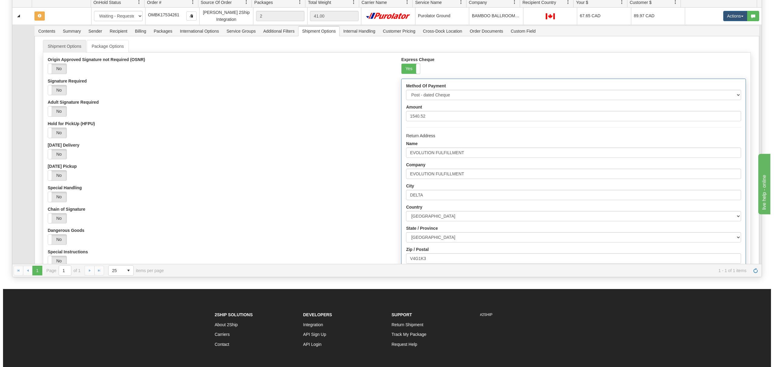
scroll to position [0, 0]
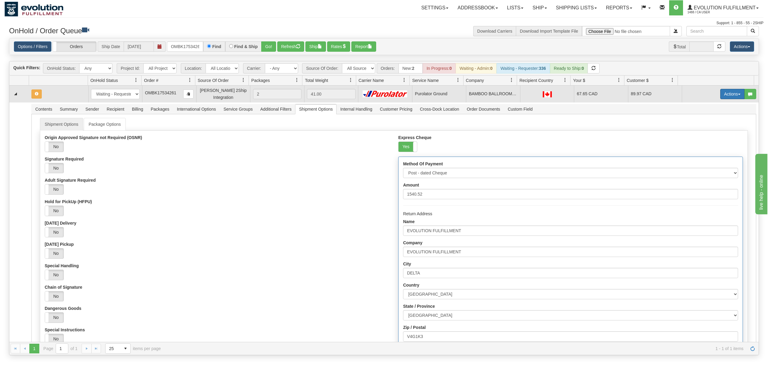
click at [729, 95] on button "Actions" at bounding box center [732, 94] width 24 height 10
click at [704, 109] on link "Open" at bounding box center [720, 106] width 48 height 8
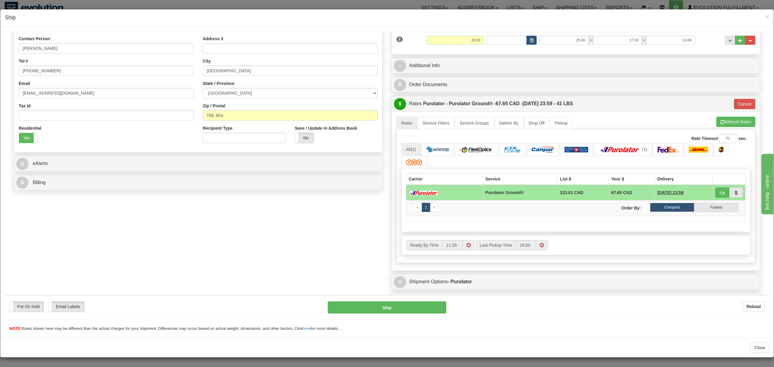
scroll to position [131, 0]
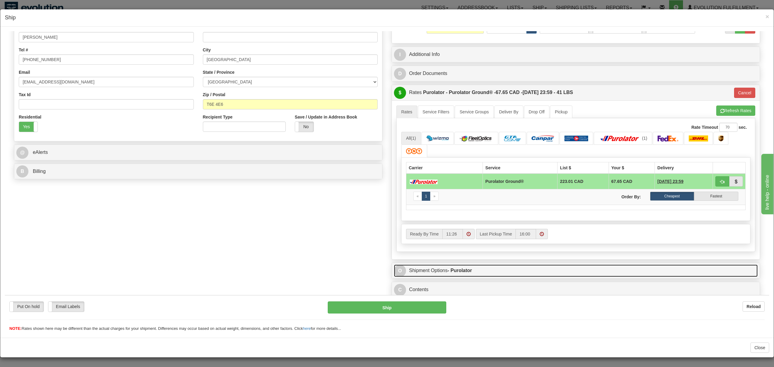
click at [481, 270] on link "O Shipment Options - Purolator" at bounding box center [576, 270] width 364 height 12
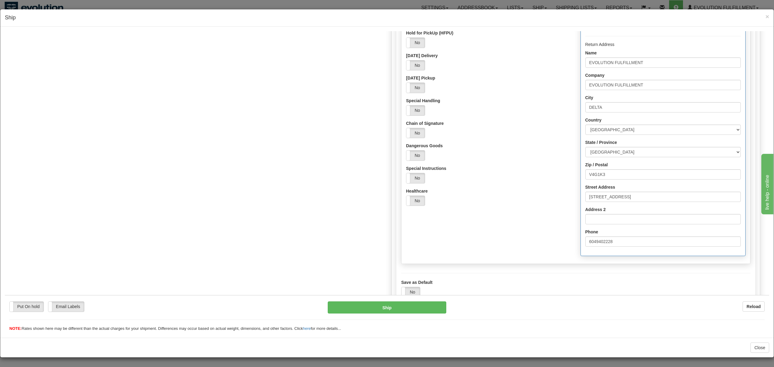
scroll to position [522, 0]
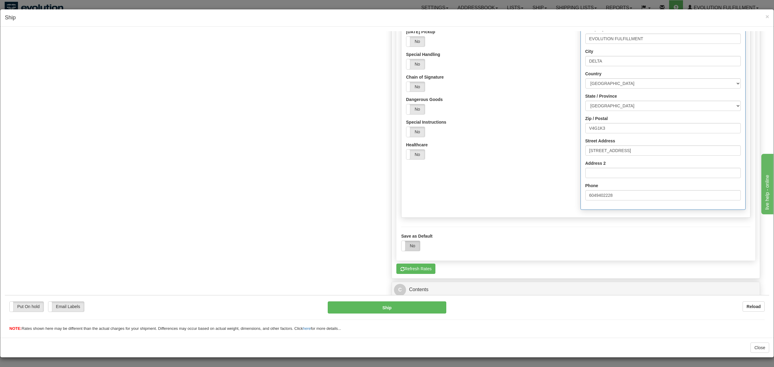
click at [412, 246] on label "No" at bounding box center [411, 246] width 18 height 10
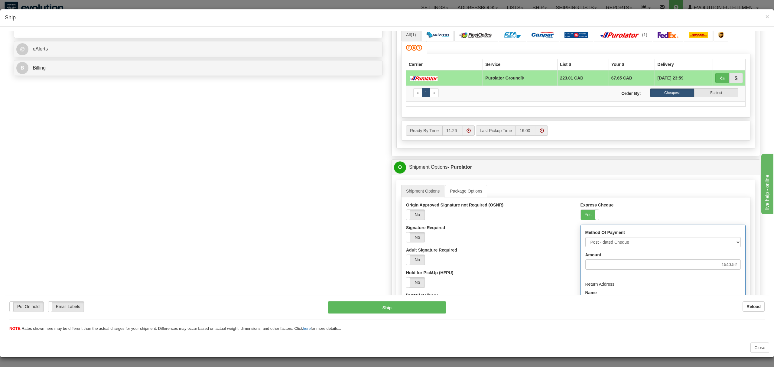
scroll to position [280, 0]
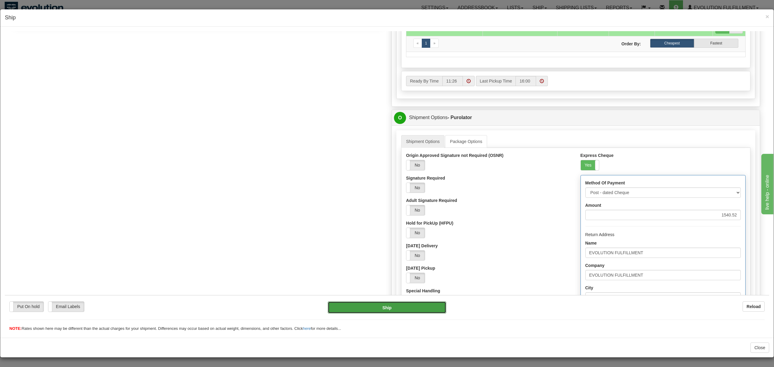
click at [392, 308] on button "Ship" at bounding box center [387, 307] width 118 height 12
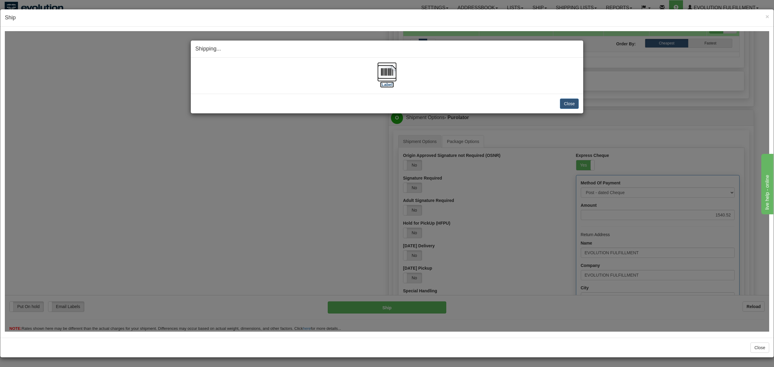
click at [387, 74] on img at bounding box center [386, 71] width 19 height 19
click at [570, 106] on button "Close" at bounding box center [569, 103] width 19 height 10
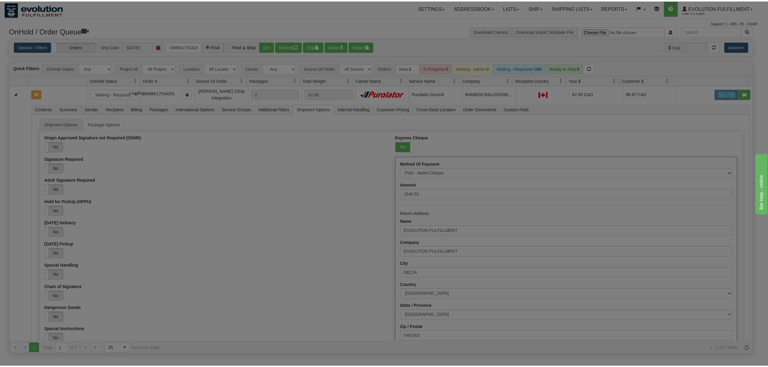
scroll to position [0, 0]
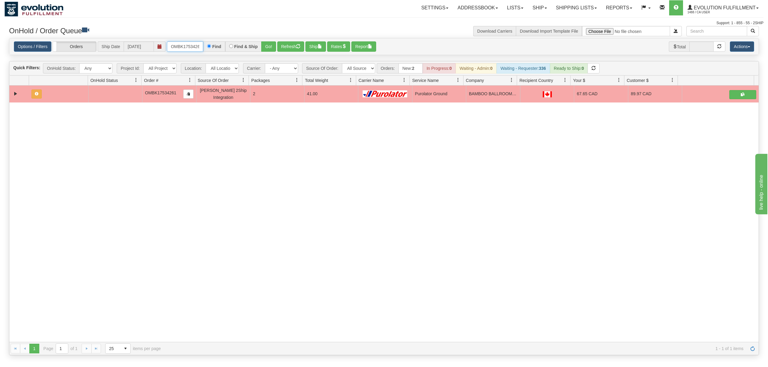
click at [190, 46] on input "OMBK17534261" at bounding box center [185, 46] width 36 height 10
click at [270, 46] on button "Go!" at bounding box center [268, 46] width 15 height 10
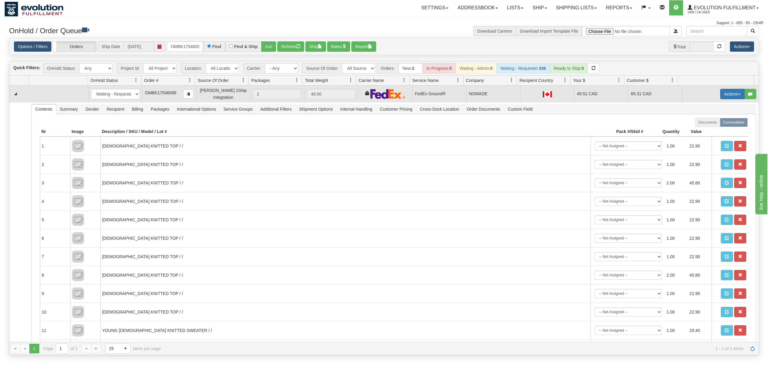
click at [720, 95] on button "Actions" at bounding box center [732, 94] width 24 height 10
click at [702, 129] on span at bounding box center [704, 129] width 4 height 4
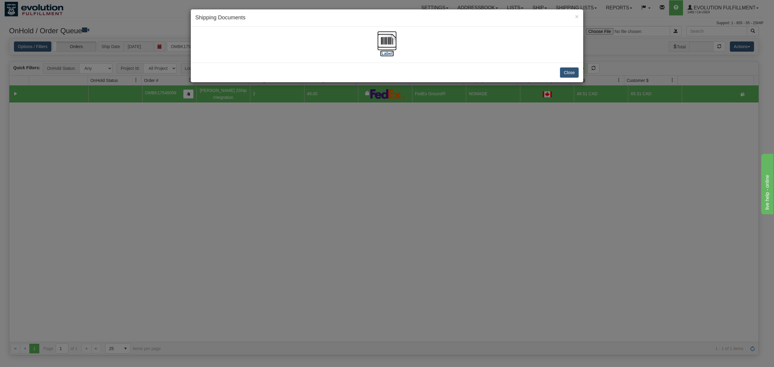
click at [390, 38] on img at bounding box center [386, 40] width 19 height 19
click at [575, 73] on button "Close" at bounding box center [569, 72] width 19 height 10
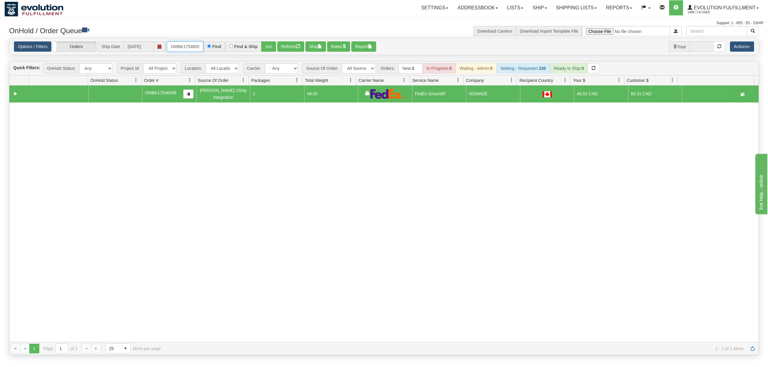
click at [188, 44] on input "OMBK17546099" at bounding box center [185, 46] width 36 height 10
click at [266, 47] on button "Go!" at bounding box center [268, 46] width 15 height 10
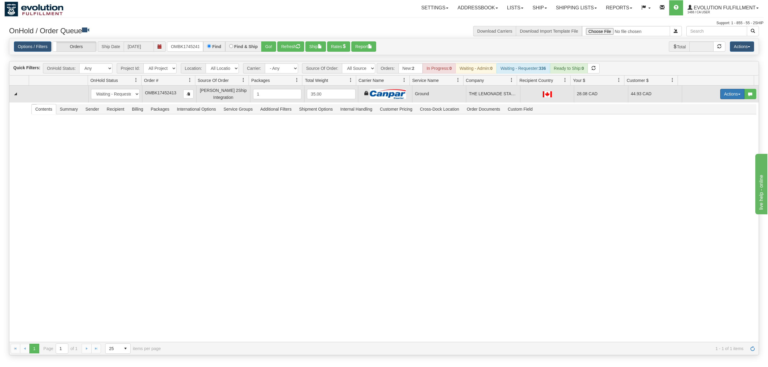
click at [731, 90] on button "Actions" at bounding box center [732, 94] width 24 height 10
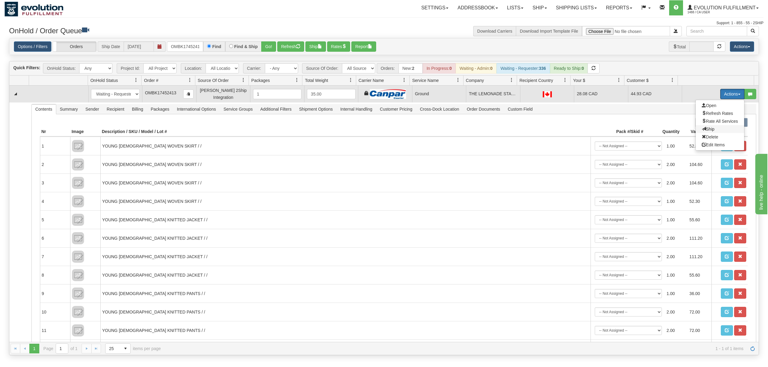
click at [702, 129] on span "Ship" at bounding box center [708, 129] width 13 height 5
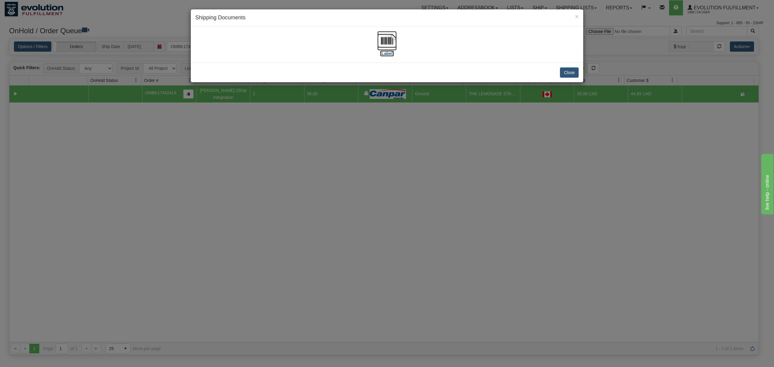
click at [384, 38] on img at bounding box center [386, 40] width 19 height 19
click at [570, 73] on button "Close" at bounding box center [569, 72] width 19 height 10
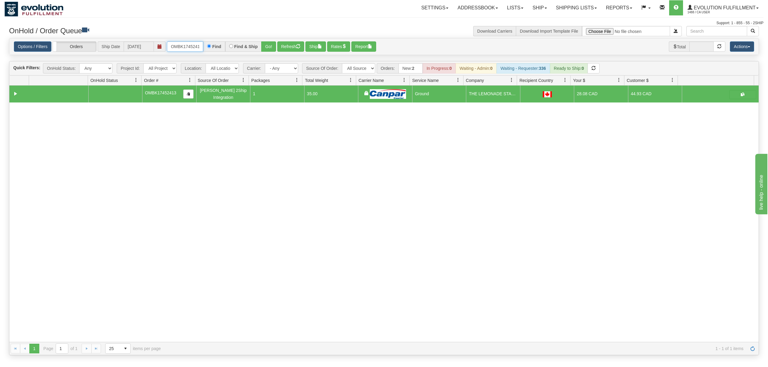
click at [184, 48] on input "OMBK17452413" at bounding box center [185, 46] width 36 height 10
type input "OMBK17603681"
click at [264, 44] on button "Go!" at bounding box center [268, 46] width 15 height 10
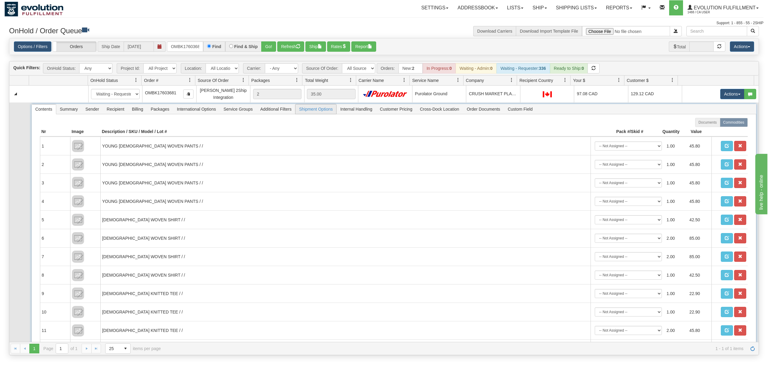
click at [326, 109] on span "Shipment Options" at bounding box center [315, 109] width 41 height 10
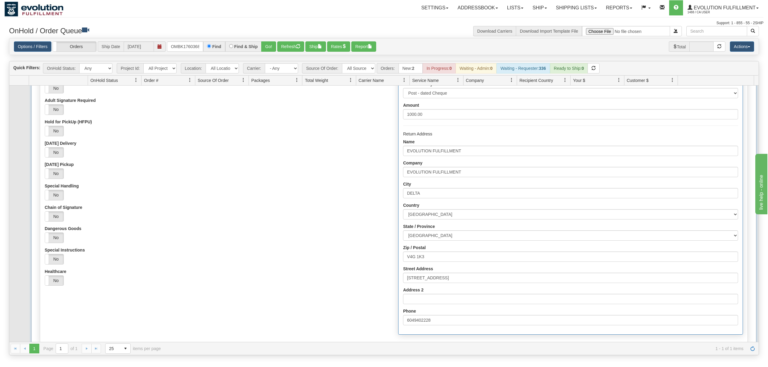
scroll to position [80, 0]
drag, startPoint x: 445, startPoint y: 118, endPoint x: 354, endPoint y: 120, distance: 90.7
click at [354, 120] on div "Origin Approved Signature not Required (OSNR) Yes No Signature Required Yes No …" at bounding box center [393, 196] width 707 height 282
type input "1030.30"
click at [262, 140] on div "Origin Approved Signature not Required (OSNR) Yes No Signature Required Yes No …" at bounding box center [217, 172] width 354 height 235
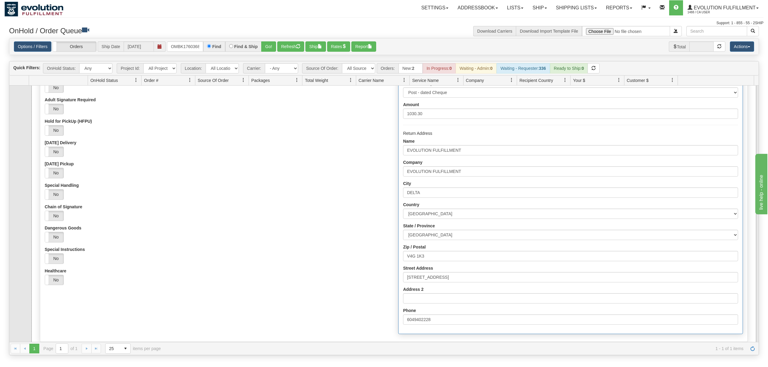
scroll to position [113, 0]
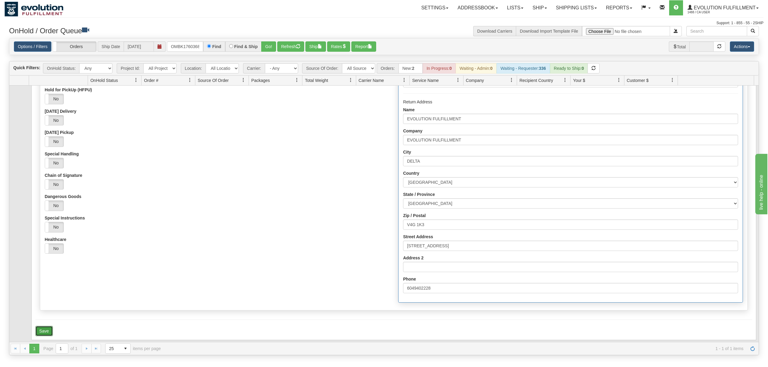
click at [45, 331] on button "Save" at bounding box center [44, 331] width 18 height 10
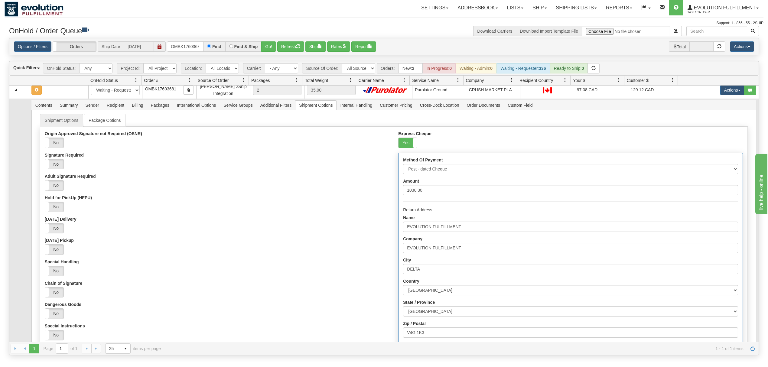
scroll to position [0, 0]
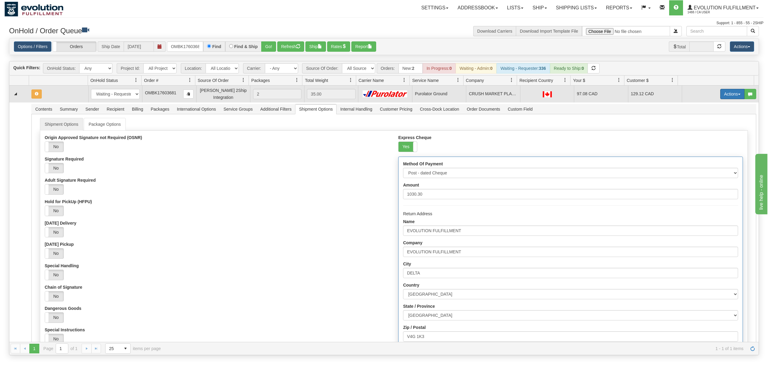
click at [731, 96] on button "Actions" at bounding box center [732, 94] width 24 height 10
click at [702, 131] on span "Ship" at bounding box center [708, 129] width 13 height 5
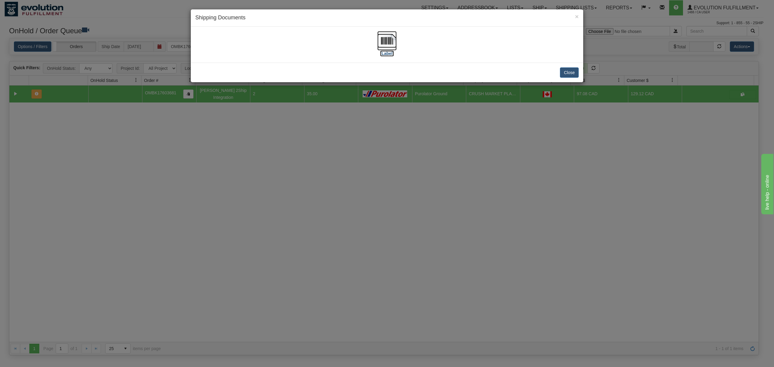
click at [385, 46] on img at bounding box center [386, 40] width 19 height 19
click at [568, 76] on button "Close" at bounding box center [569, 72] width 19 height 10
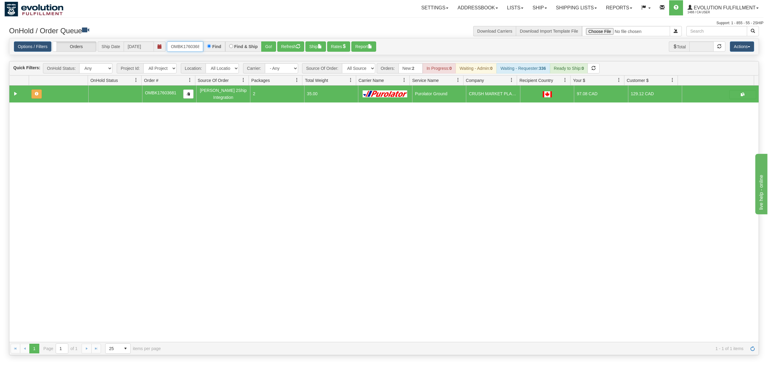
click at [172, 45] on input "OMBK17603681" at bounding box center [185, 46] width 36 height 10
type input "OEMU0030469001"
click at [269, 49] on button "Go!" at bounding box center [268, 46] width 15 height 10
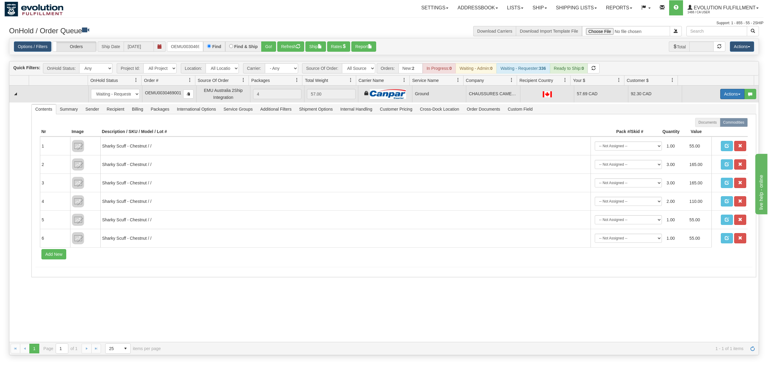
drag, startPoint x: 727, startPoint y: 93, endPoint x: 727, endPoint y: 97, distance: 3.9
click at [727, 93] on button "Actions" at bounding box center [732, 94] width 24 height 10
click at [700, 132] on link "Ship" at bounding box center [720, 129] width 48 height 8
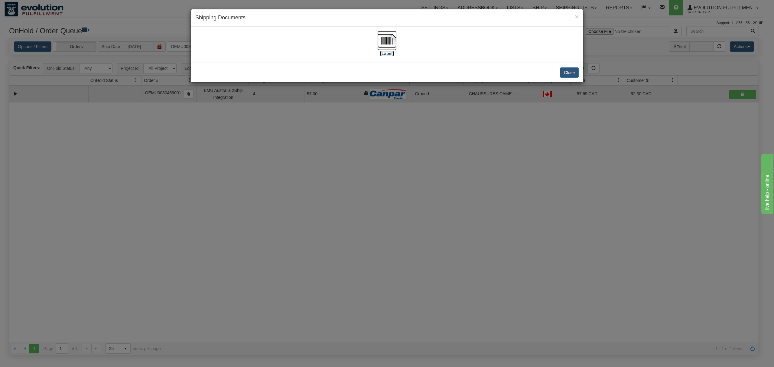
click at [385, 36] on img at bounding box center [386, 40] width 19 height 19
click at [565, 70] on button "Close" at bounding box center [569, 72] width 19 height 10
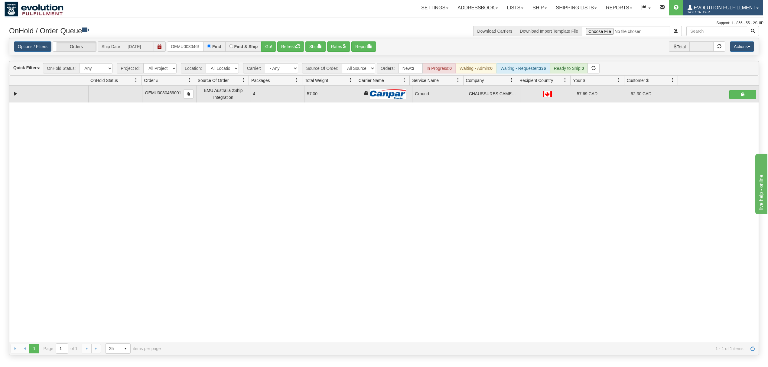
click at [702, 14] on span "1488 / CA User" at bounding box center [710, 12] width 45 height 6
click at [708, 35] on span at bounding box center [710, 36] width 4 height 4
